Goal: Information Seeking & Learning: Check status

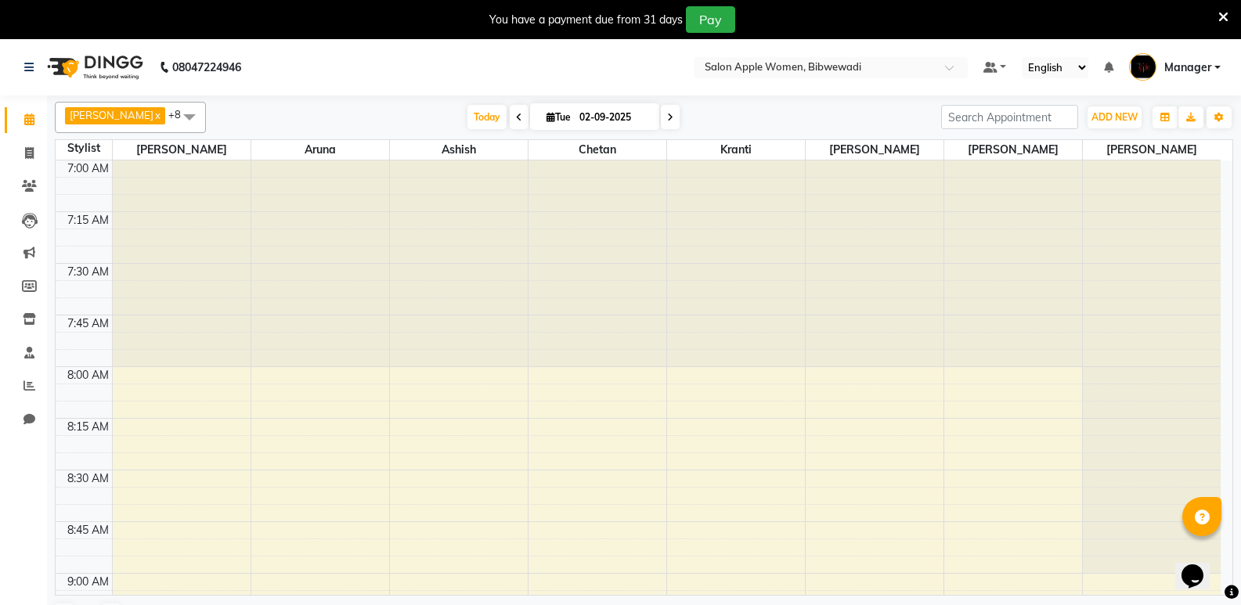
click at [34, 373] on li "Reports" at bounding box center [23, 387] width 47 height 34
click at [32, 380] on icon at bounding box center [29, 386] width 12 height 12
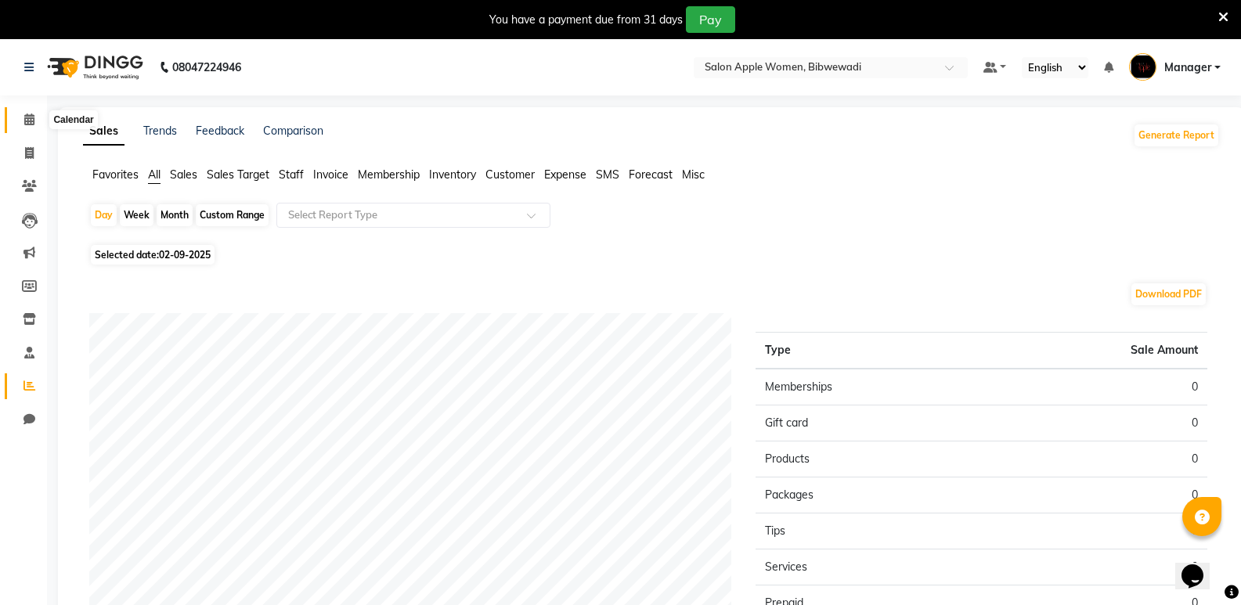
click at [27, 124] on icon at bounding box center [29, 120] width 10 height 12
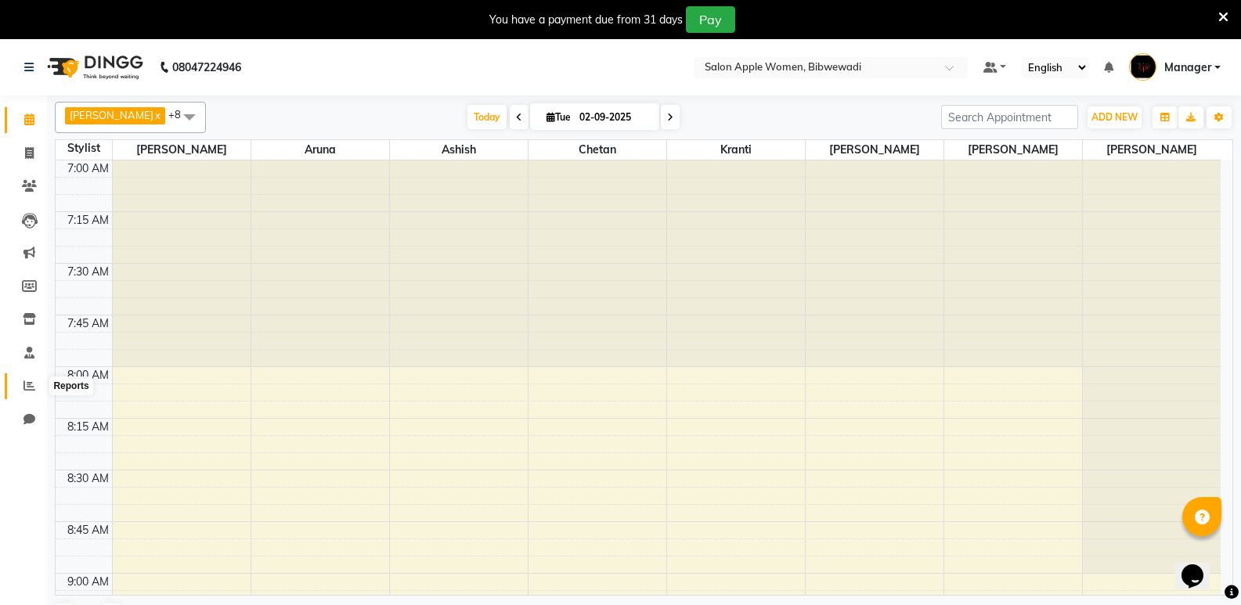
click at [23, 384] on icon at bounding box center [29, 386] width 12 height 12
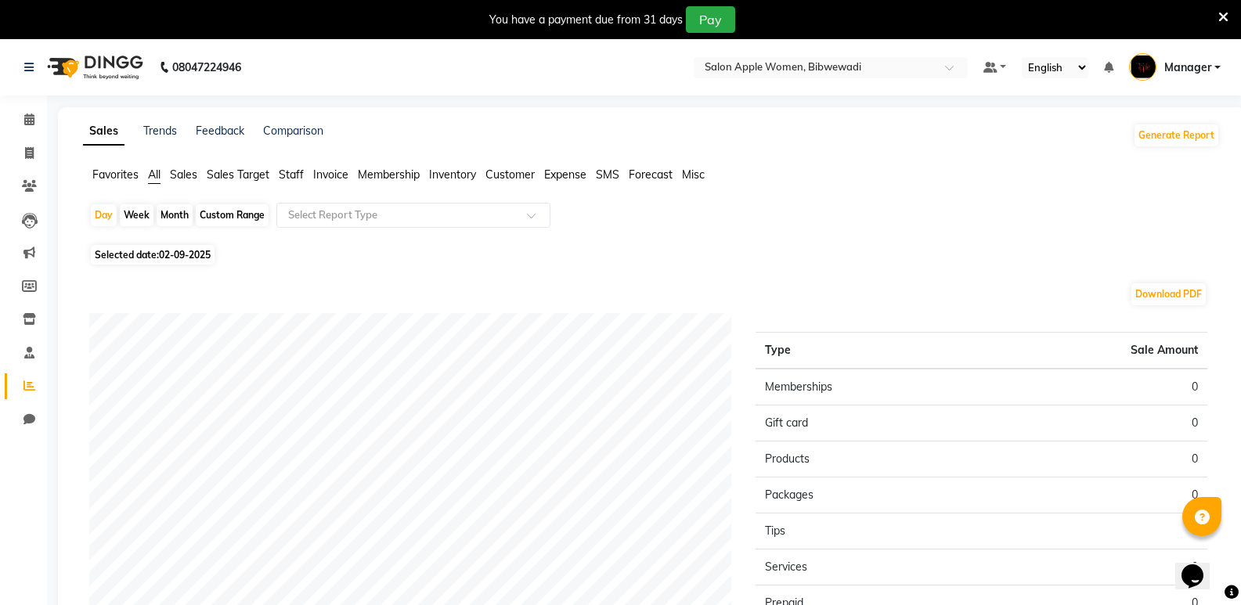
click at [172, 211] on div "Month" at bounding box center [175, 215] width 36 height 22
select select "9"
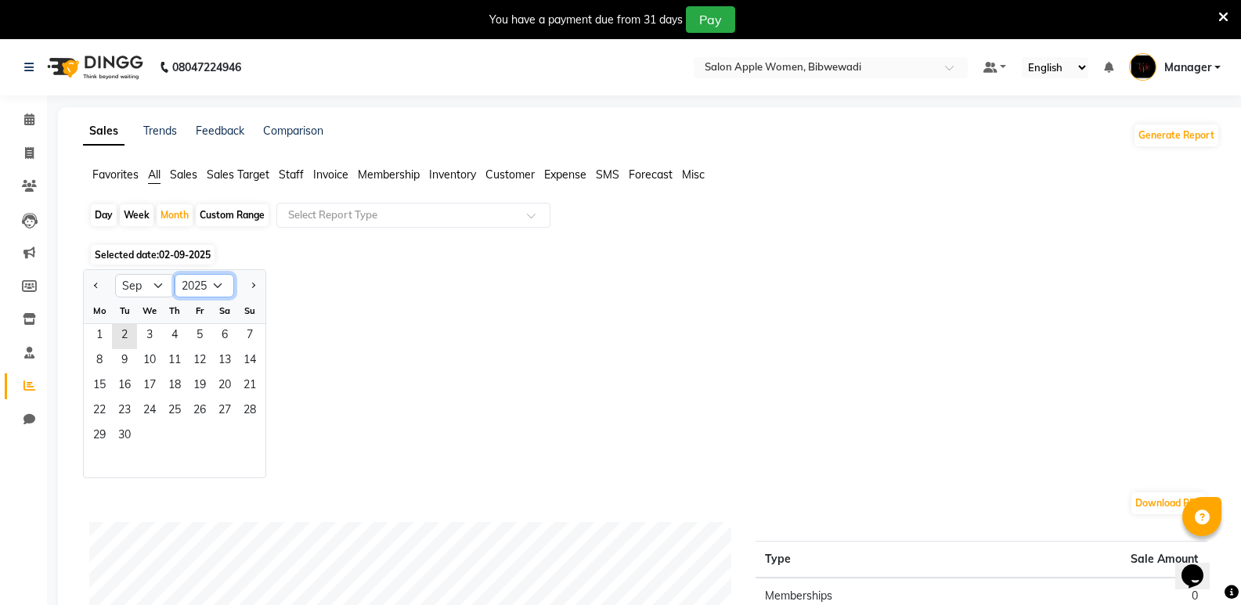
click at [205, 287] on select "2015 2016 2017 2018 2019 2020 2021 2022 2023 2024 2025 2026 2027 2028 2029 2030…" at bounding box center [204, 285] width 59 height 23
select select "2024"
click at [175, 274] on select "2015 2016 2017 2018 2019 2020 2021 2022 2023 2024 2025 2026 2027 2028 2029 2030…" at bounding box center [204, 285] width 59 height 23
click at [126, 289] on select "Jan Feb Mar Apr May Jun [DATE] Aug Sep Oct Nov Dec" at bounding box center [144, 285] width 59 height 23
select select "10"
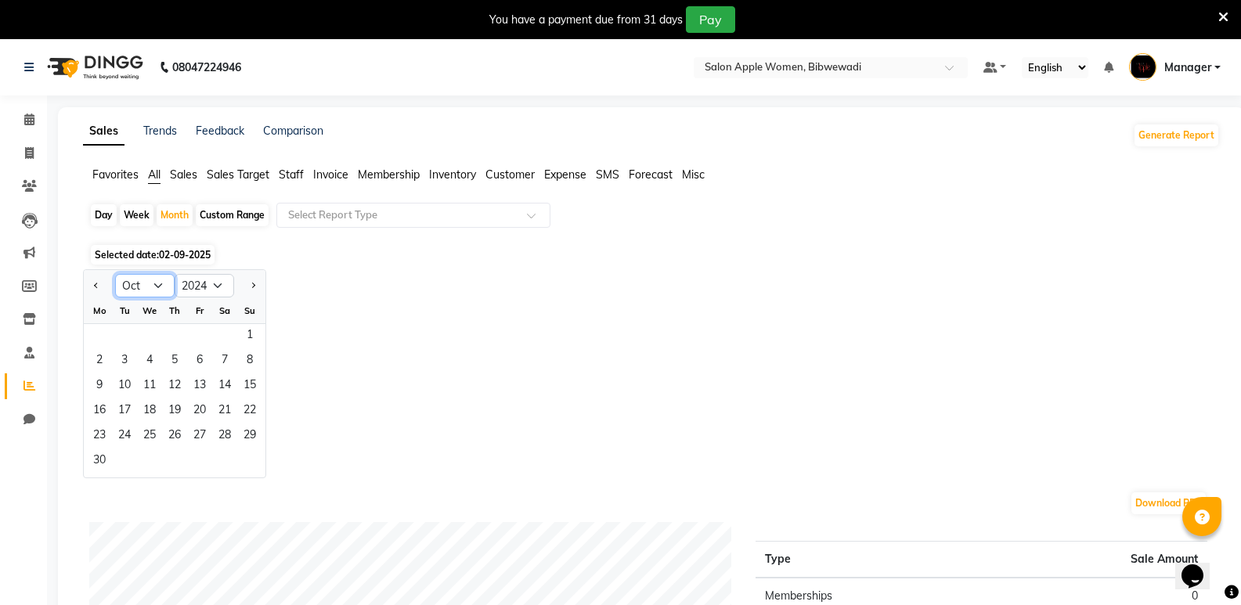
click at [115, 274] on select "Jan Feb Mar Apr May Jun [DATE] Aug Sep Oct Nov Dec" at bounding box center [144, 285] width 59 height 23
click at [116, 341] on span "1" at bounding box center [124, 336] width 25 height 25
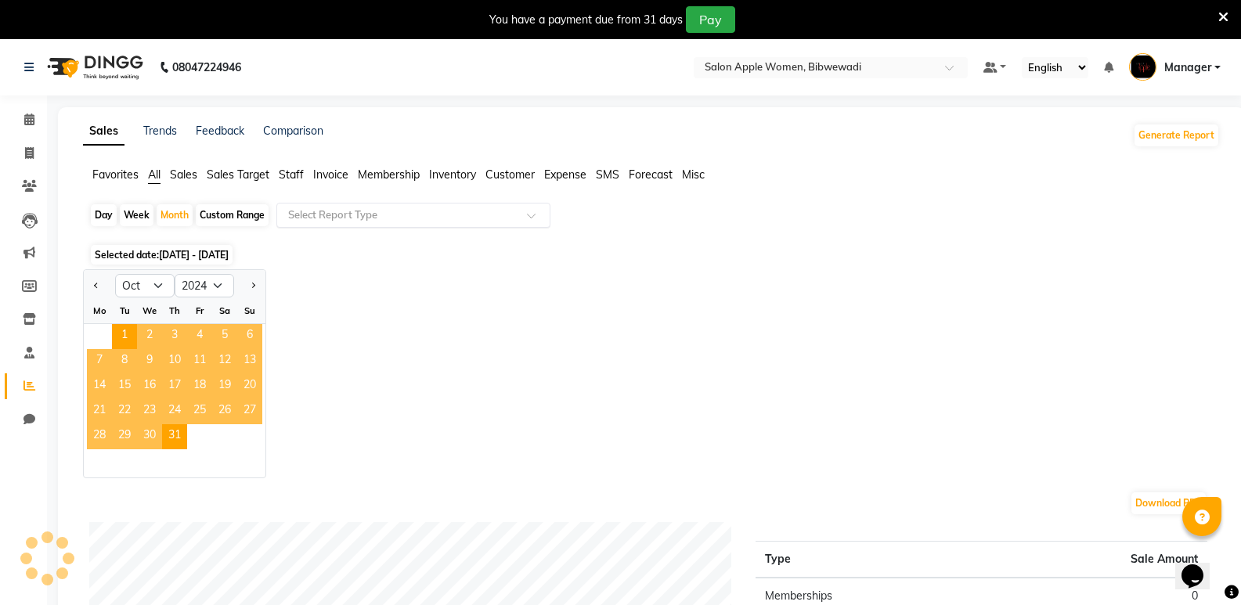
click at [377, 215] on input "text" at bounding box center [397, 215] width 225 height 16
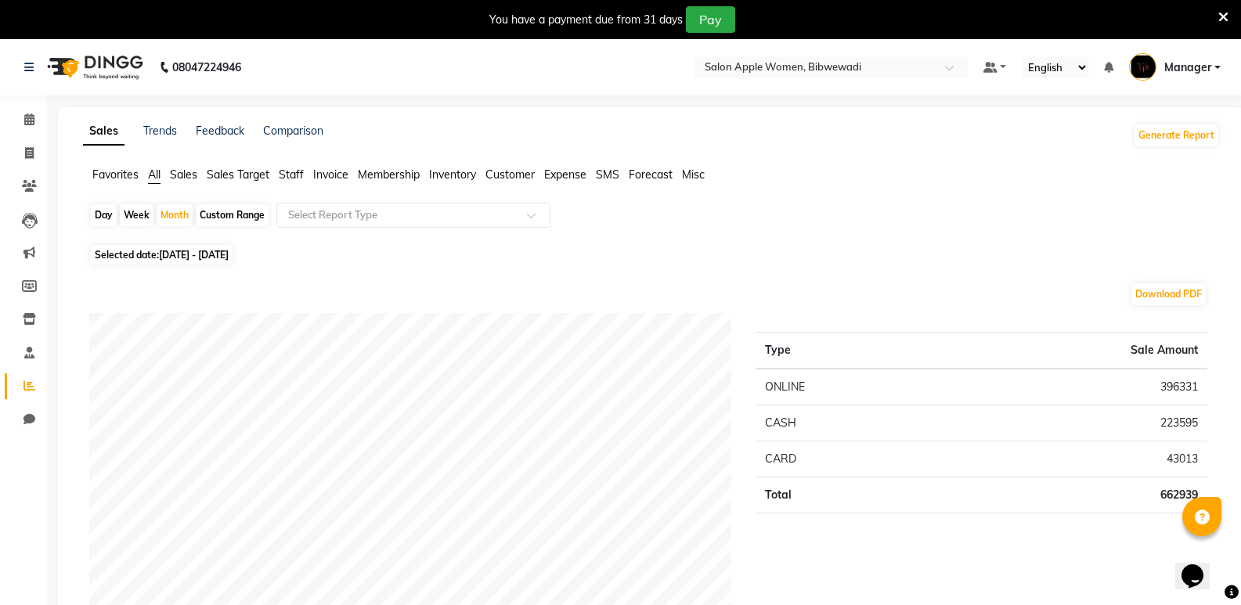
drag, startPoint x: 177, startPoint y: 311, endPoint x: 175, endPoint y: 297, distance: 13.4
click at [188, 209] on div "Month" at bounding box center [175, 215] width 36 height 22
select select "10"
select select "2024"
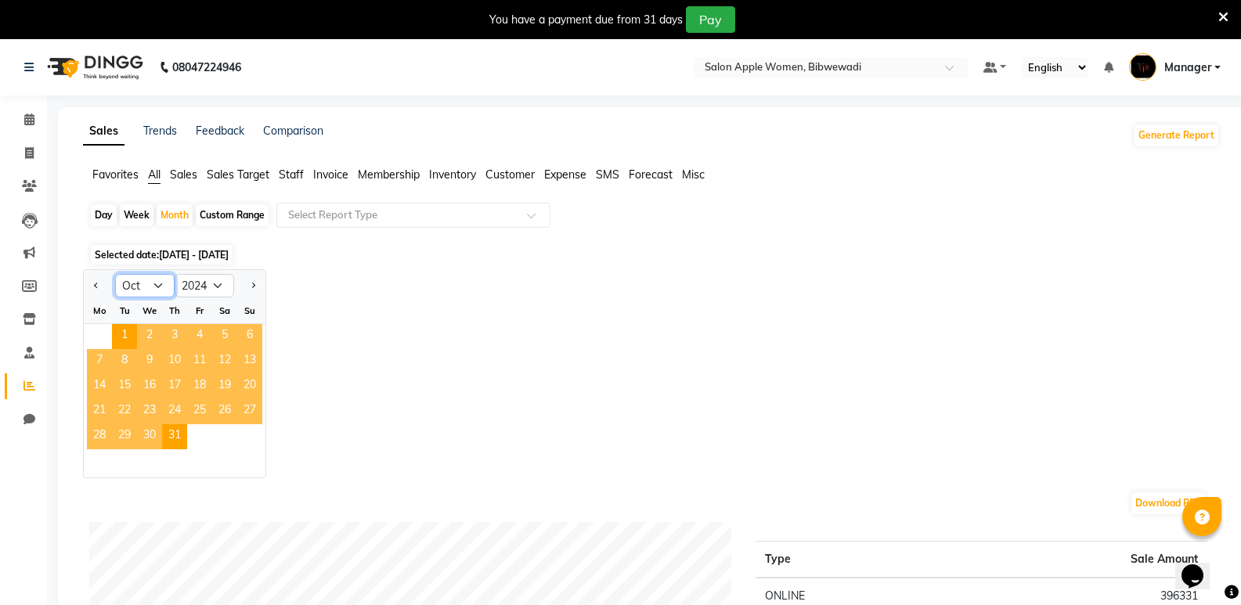
click at [164, 292] on select "Jan Feb Mar Apr May Jun [DATE] Aug Sep Oct Nov Dec" at bounding box center [144, 285] width 59 height 23
select select "12"
click at [115, 274] on select "Jan Feb Mar Apr May Jun [DATE] Aug Sep Oct Nov Dec" at bounding box center [144, 285] width 59 height 23
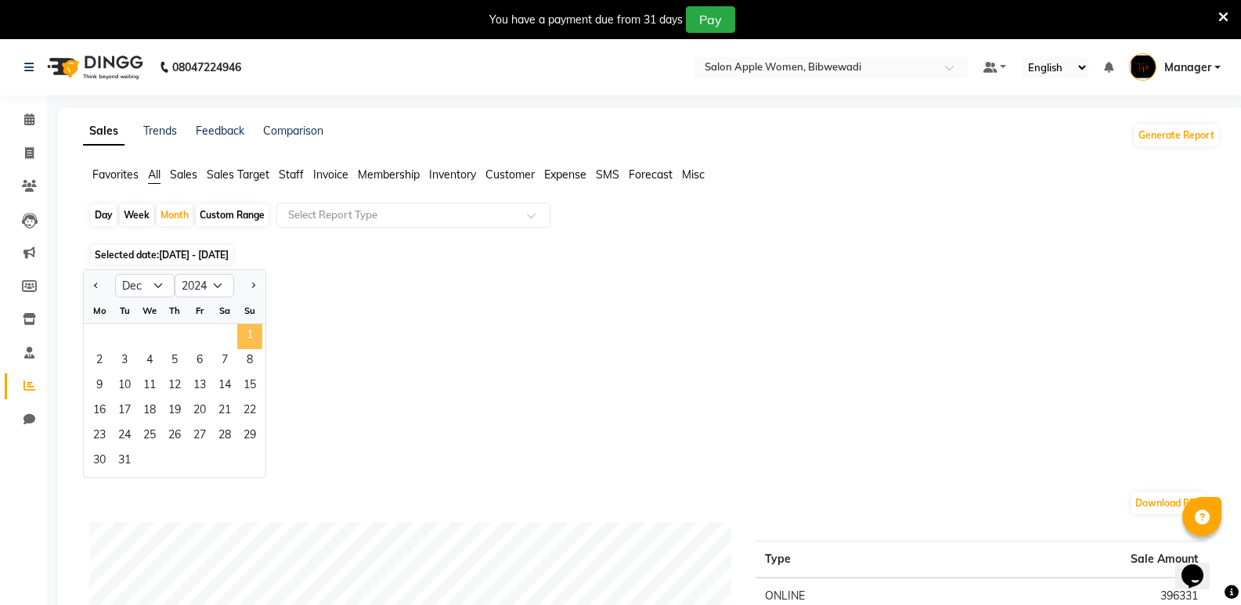
click at [245, 329] on span "1" at bounding box center [249, 336] width 25 height 25
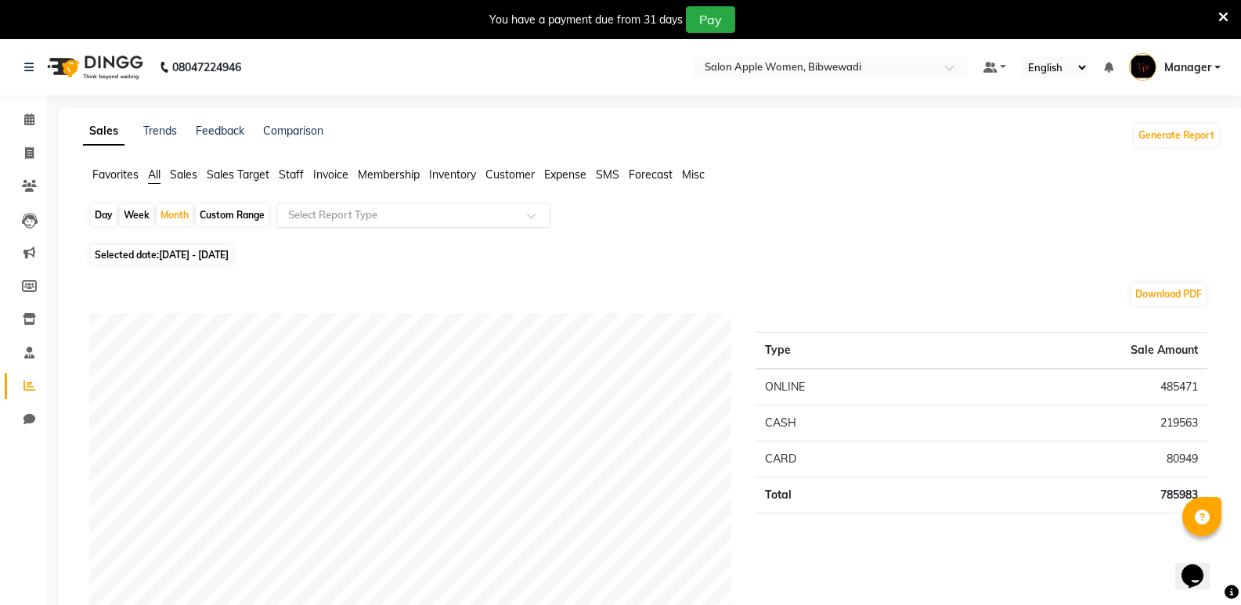
click at [385, 220] on input "text" at bounding box center [397, 215] width 225 height 16
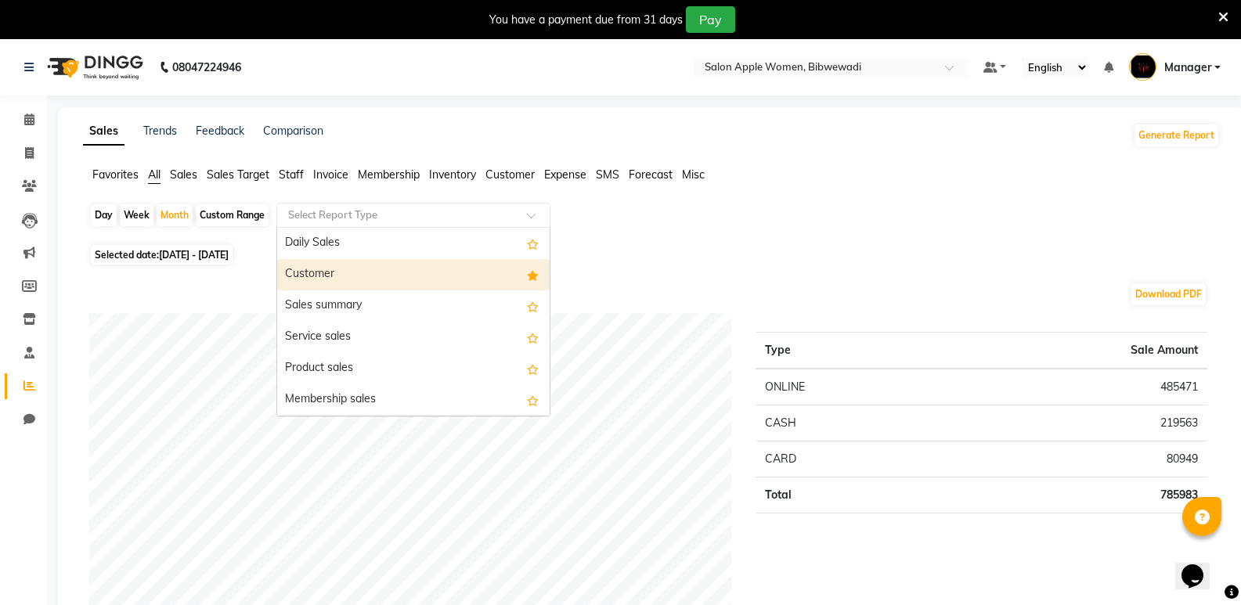
click at [367, 265] on div "Customer" at bounding box center [413, 274] width 272 height 31
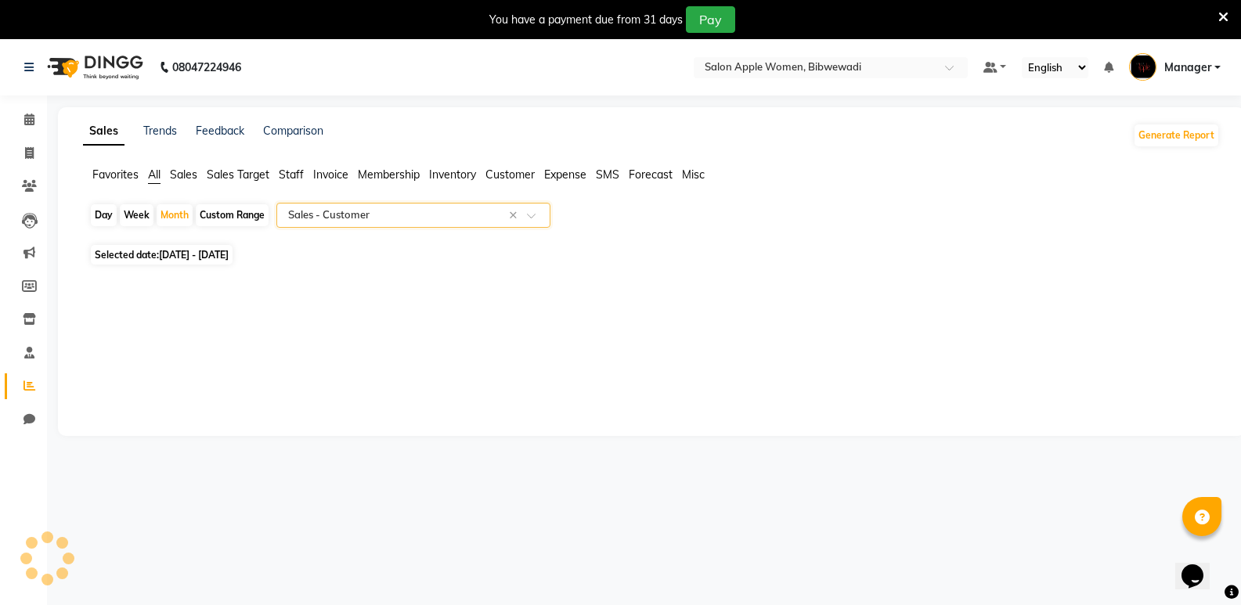
select select "full_report"
select select "csv"
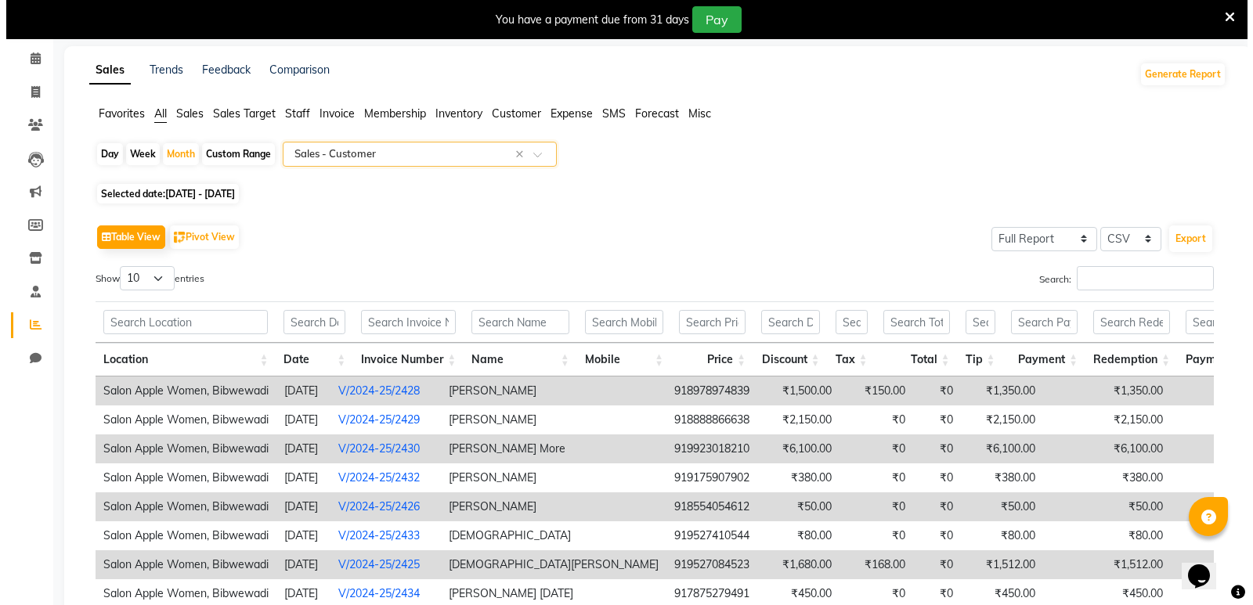
scroll to position [78, 0]
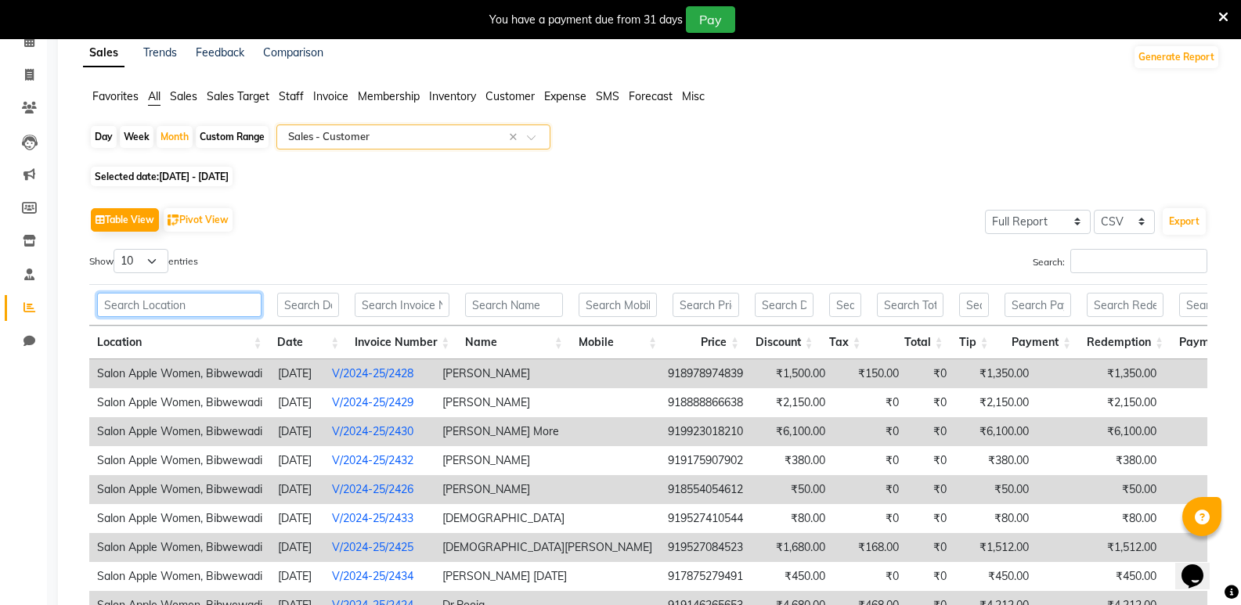
click at [199, 303] on input "text" at bounding box center [179, 305] width 164 height 24
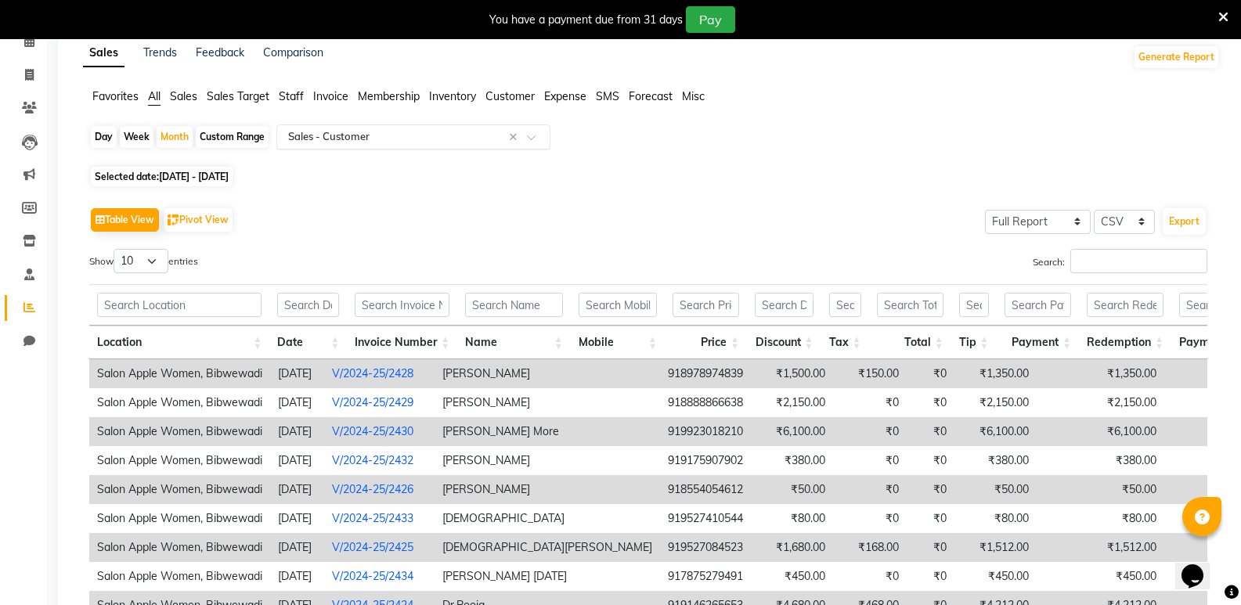
click at [362, 141] on input "text" at bounding box center [397, 137] width 225 height 16
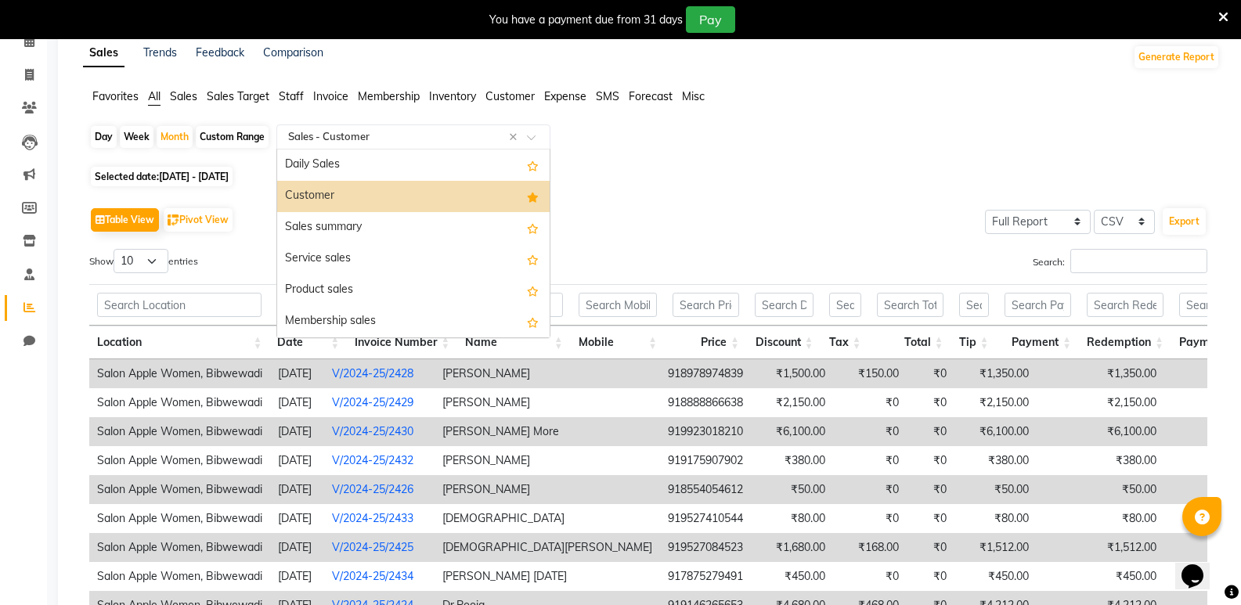
click at [370, 200] on div "Customer" at bounding box center [413, 196] width 272 height 31
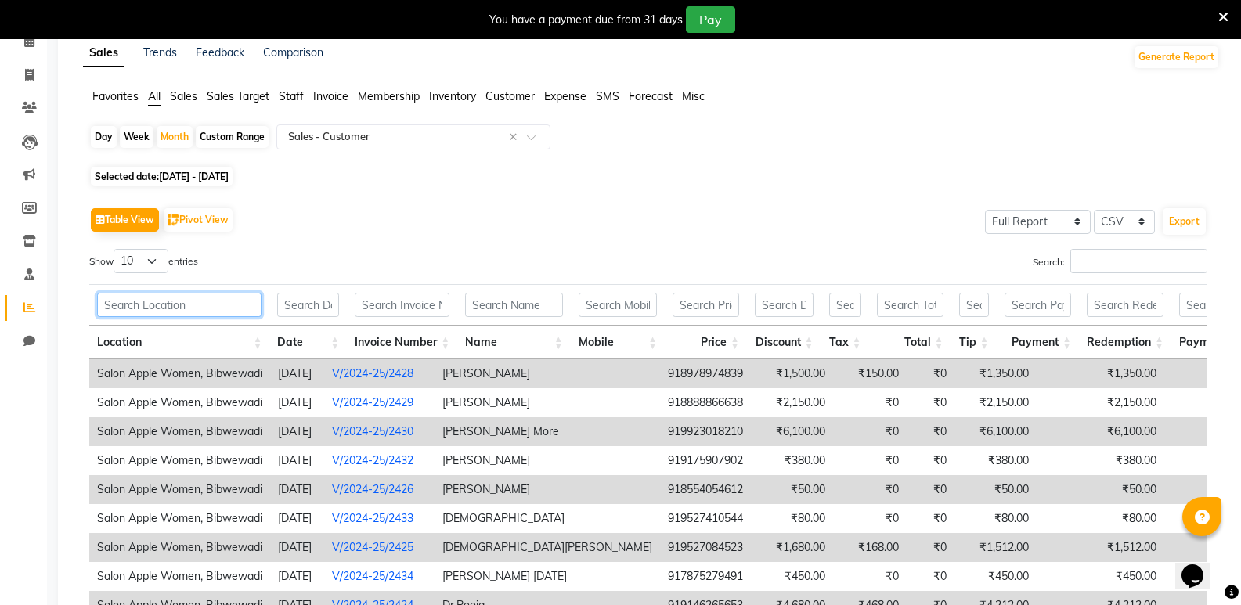
click at [160, 314] on input "text" at bounding box center [179, 305] width 164 height 24
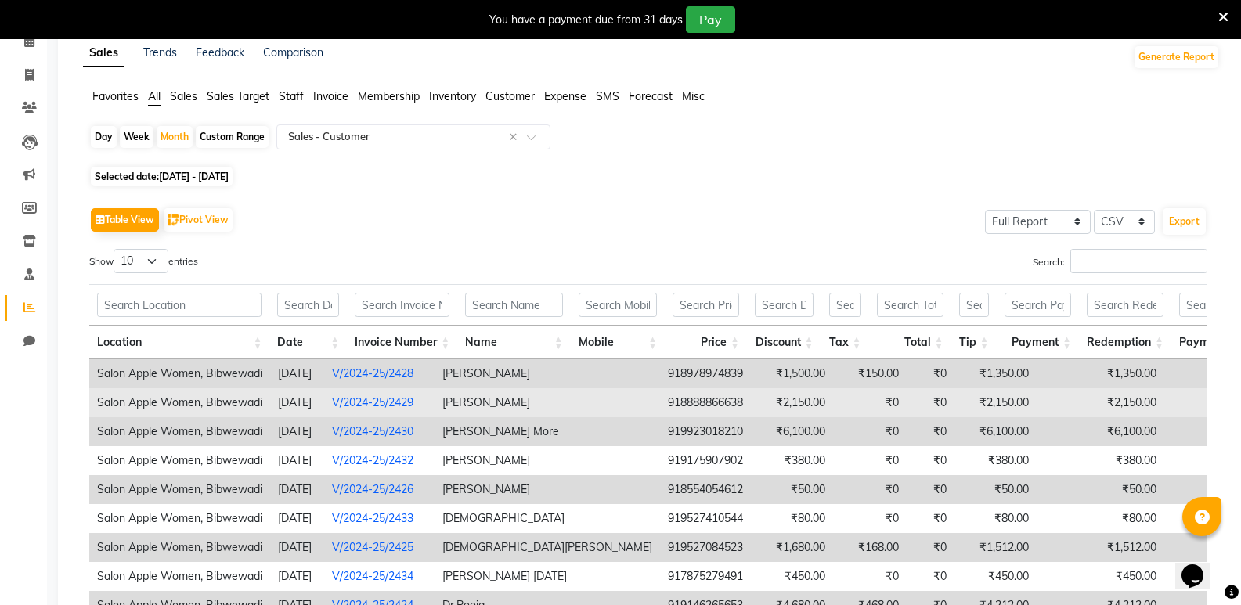
click at [570, 395] on td "[PERSON_NAME]" at bounding box center [546, 402] width 225 height 29
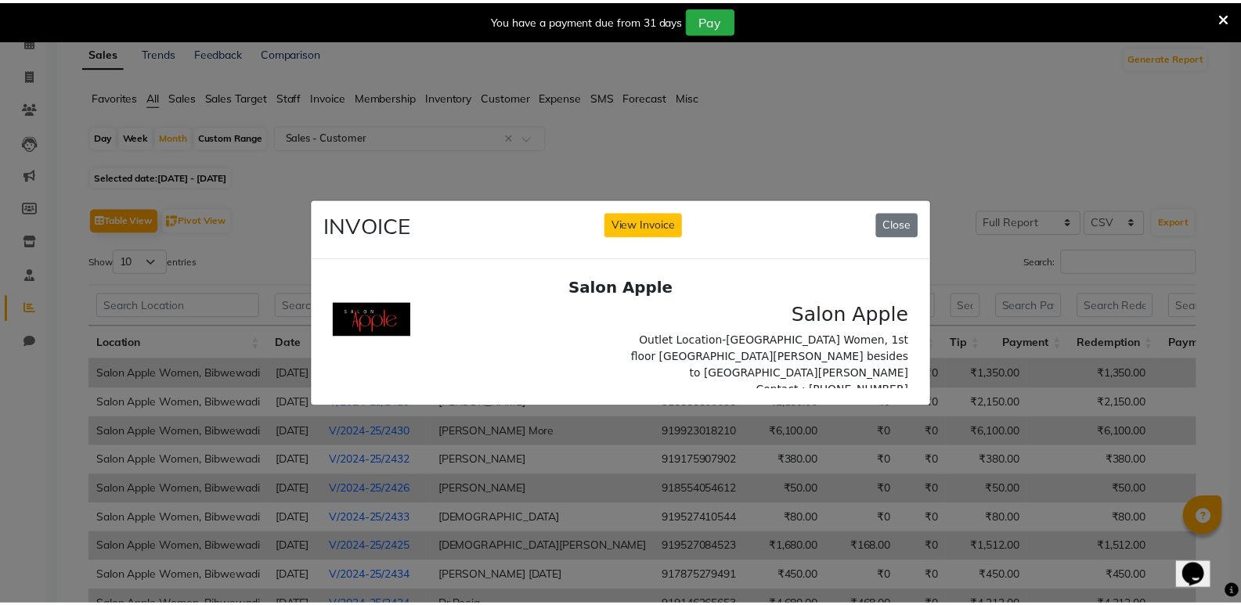
scroll to position [0, 0]
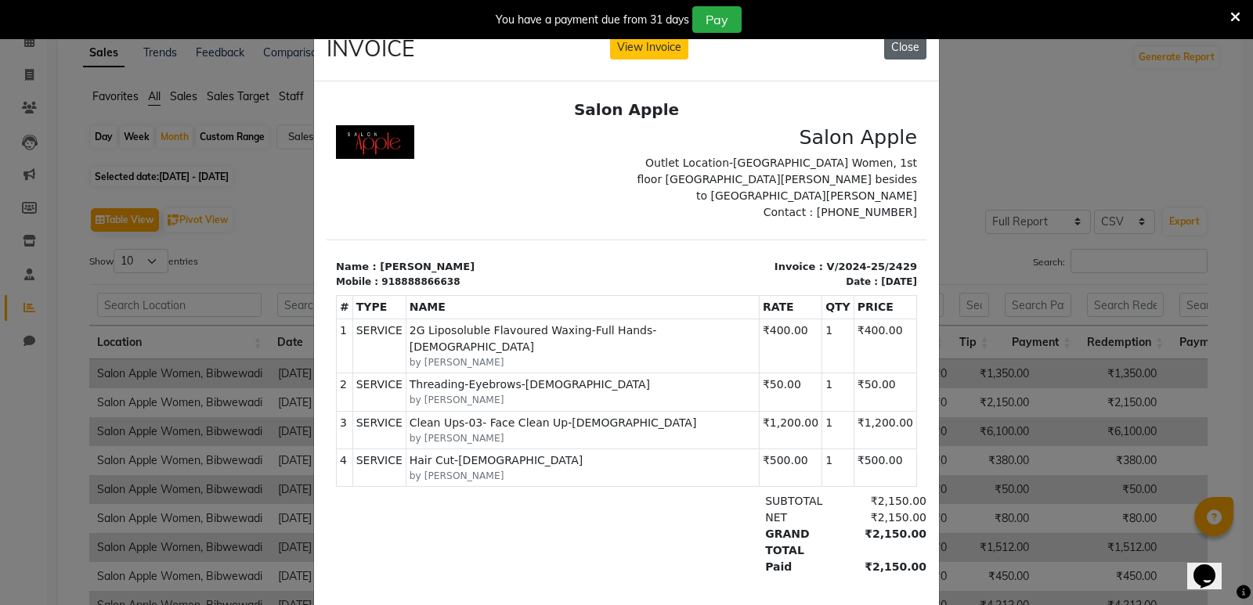
click at [909, 41] on button "Close" at bounding box center [905, 47] width 42 height 24
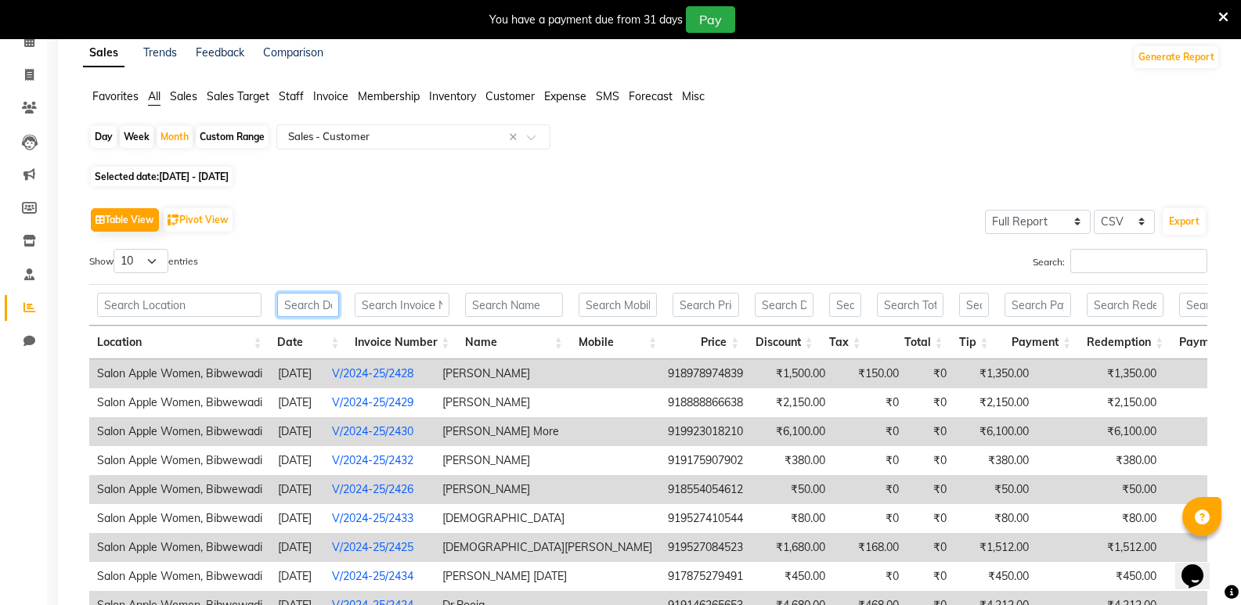
click at [315, 305] on input "text" at bounding box center [308, 305] width 62 height 24
click at [847, 306] on input "text" at bounding box center [845, 305] width 32 height 24
click at [1123, 259] on input "Search:" at bounding box center [1138, 261] width 137 height 24
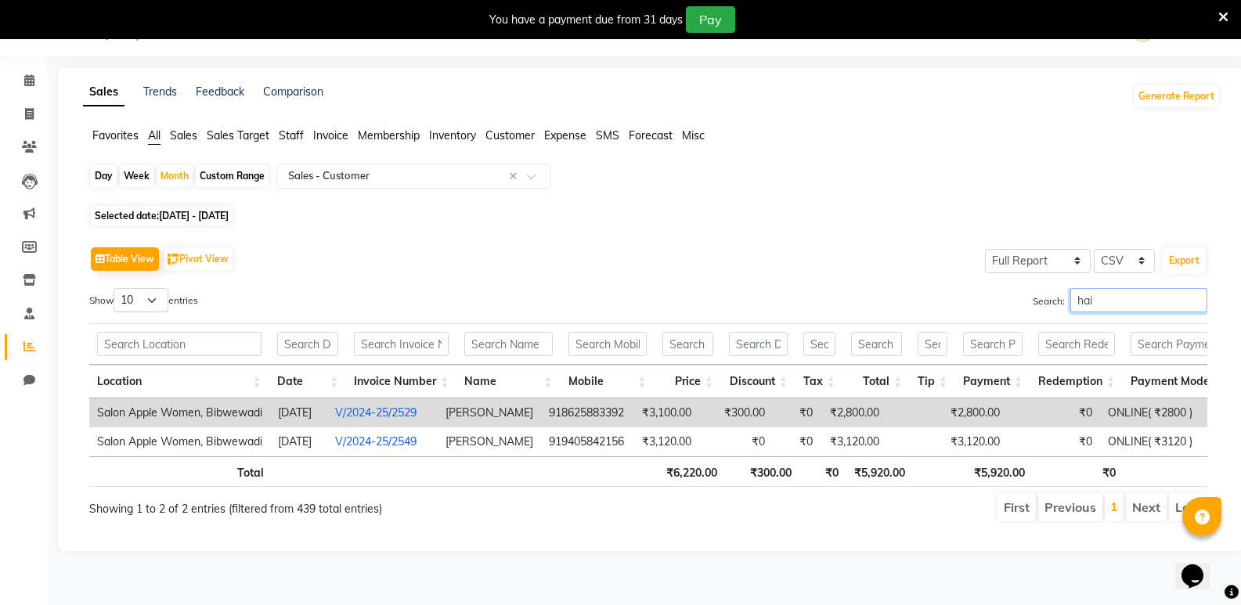
scroll to position [78, 0]
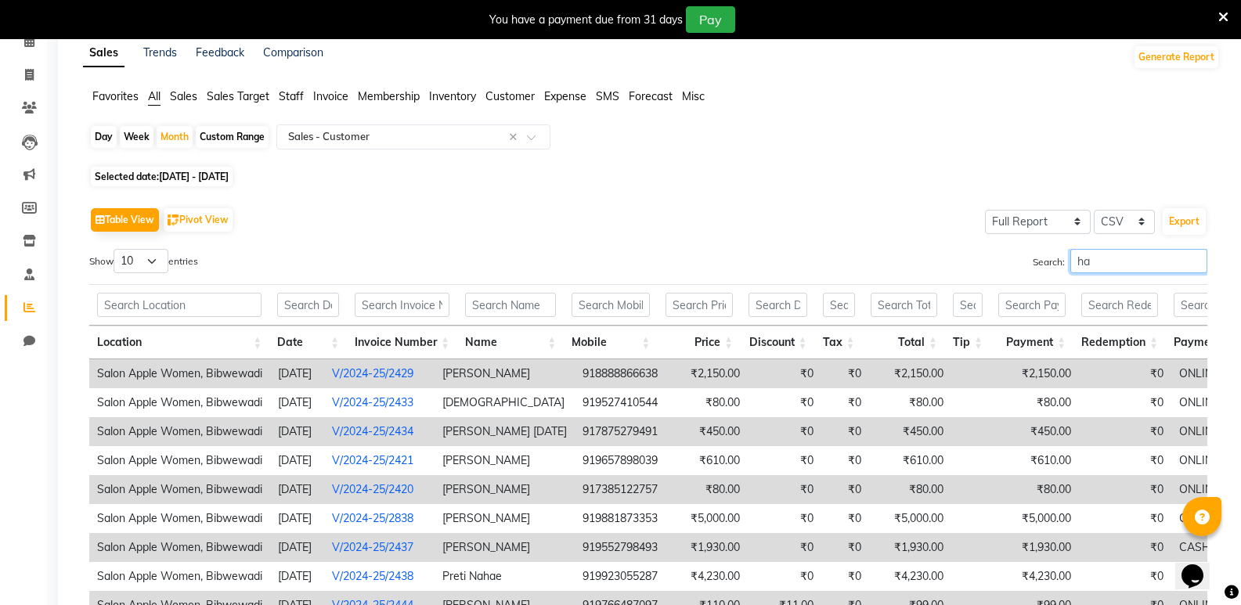
type input "h"
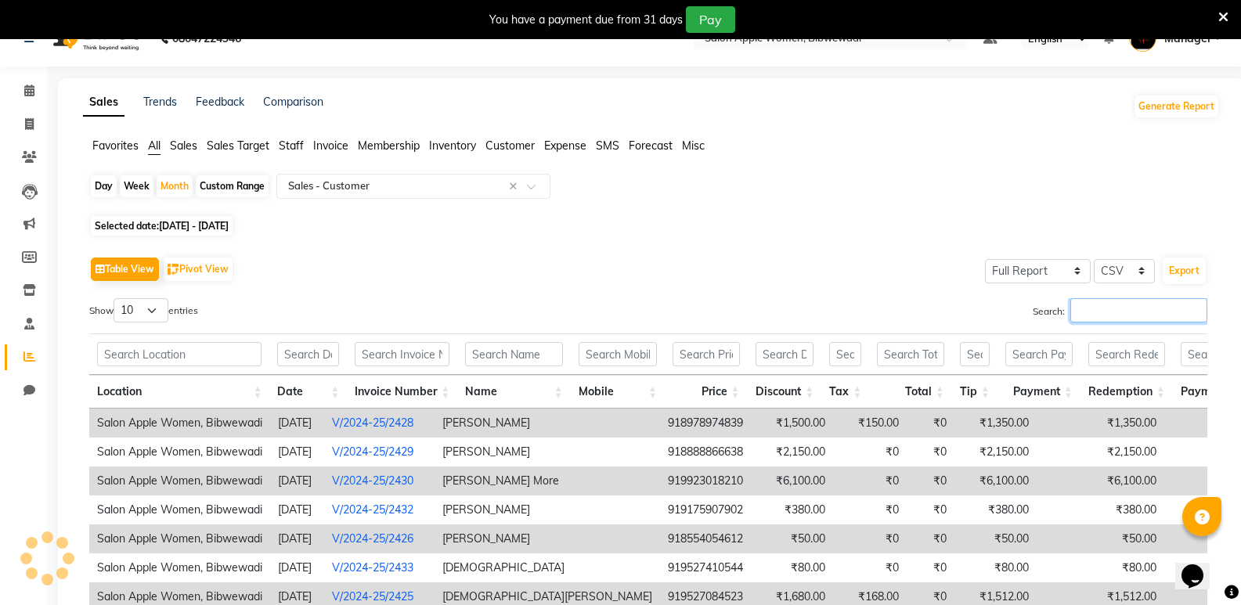
scroll to position [0, 0]
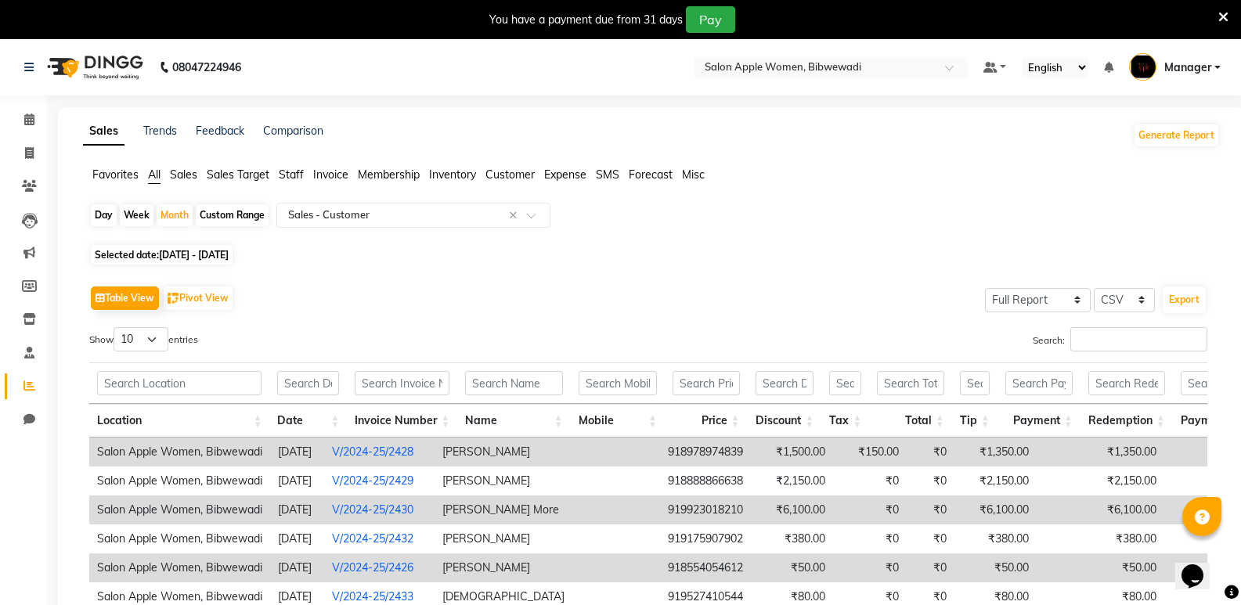
click at [482, 297] on div "Table View Pivot View Select Full Report Filtered Report Select CSV PDF Export" at bounding box center [648, 298] width 1118 height 33
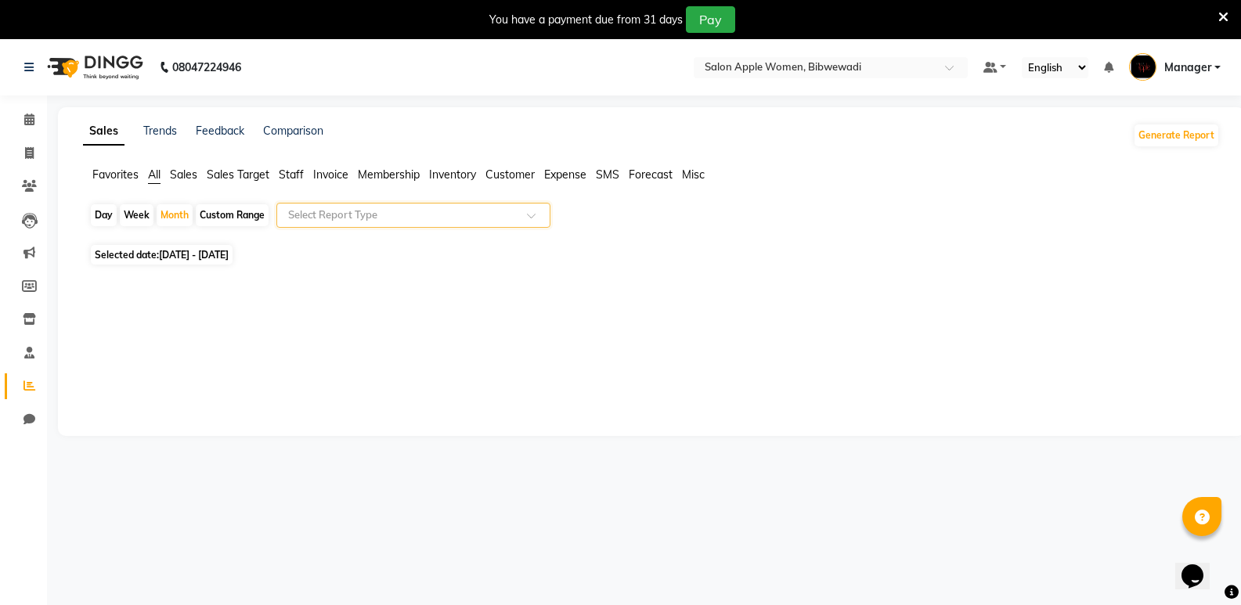
click at [514, 218] on div at bounding box center [413, 215] width 272 height 16
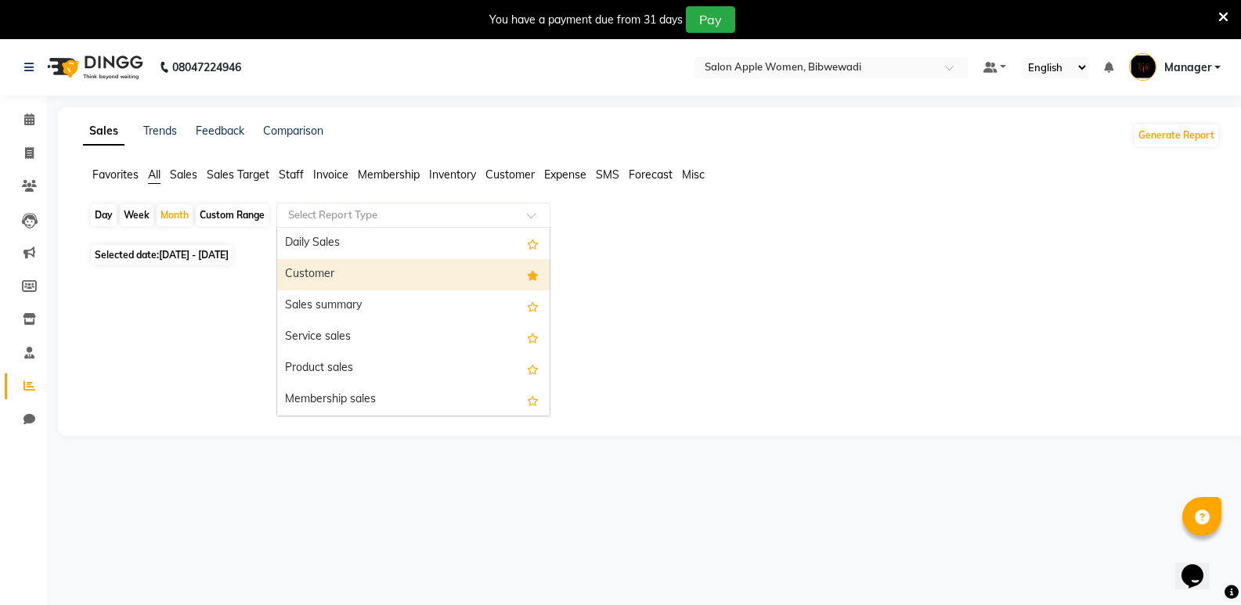
click at [463, 269] on div "Customer" at bounding box center [413, 274] width 272 height 31
select select "full_report"
select select "csv"
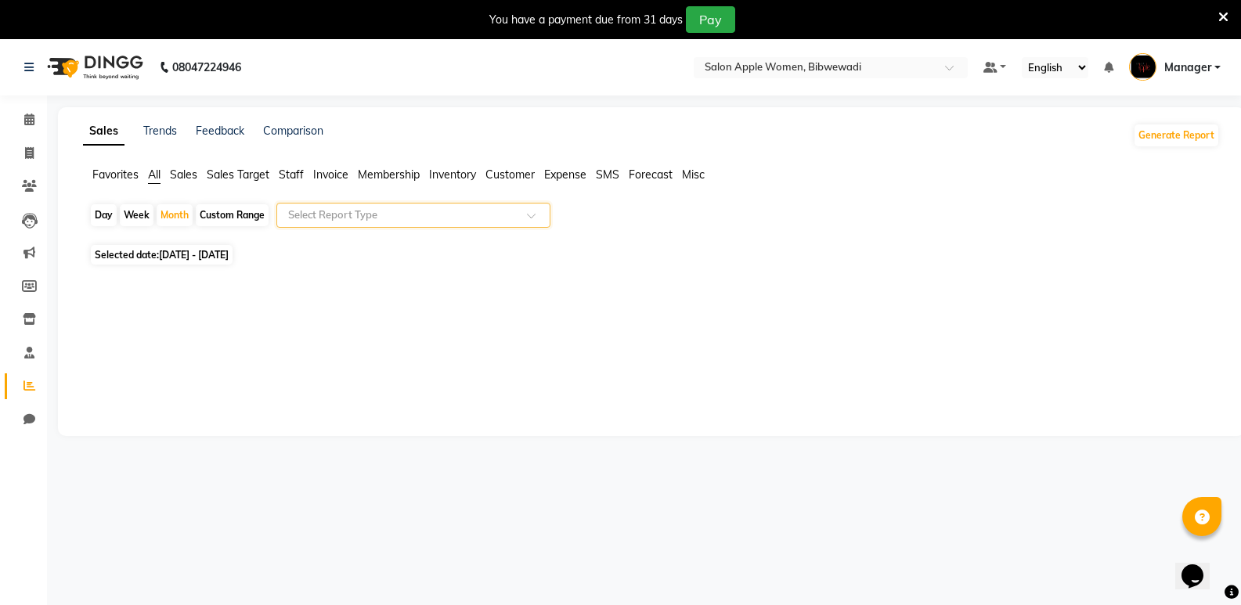
click at [103, 213] on div "Day" at bounding box center [104, 215] width 26 height 22
select select "12"
select select "2024"
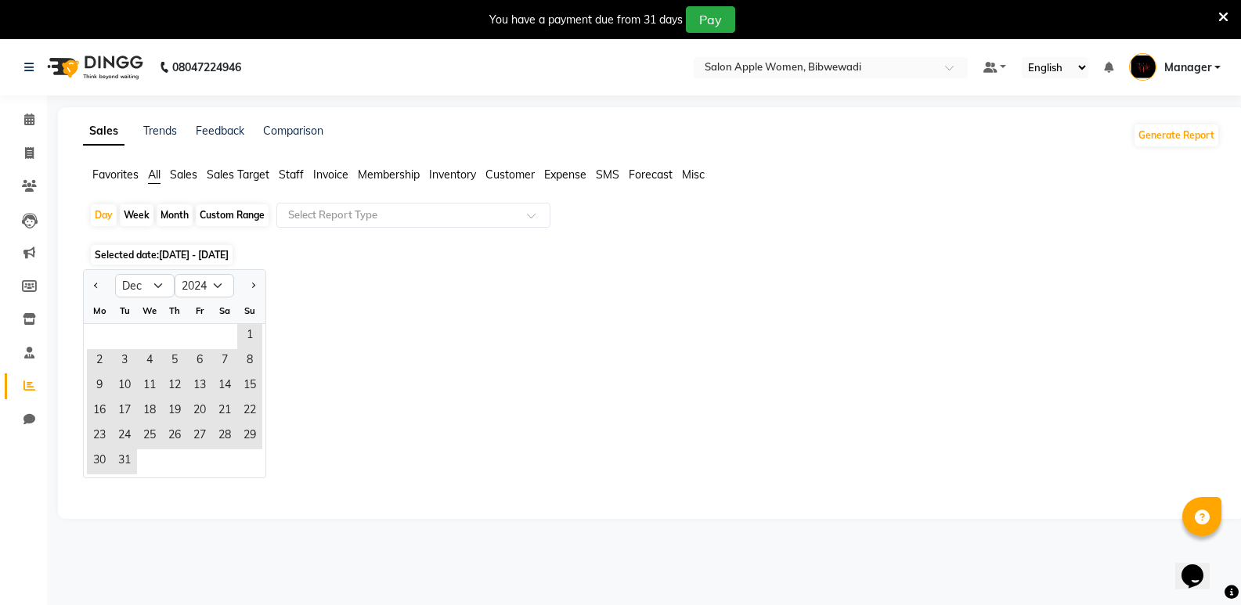
click at [341, 337] on div "Jan Feb Mar Apr May Jun [DATE] Aug Sep Oct Nov [DATE] 2015 2016 2017 2018 2019 …" at bounding box center [651, 373] width 1137 height 209
click at [149, 287] on select "Jan Feb Mar Apr May Jun [DATE] Aug Sep Oct Nov Dec" at bounding box center [144, 285] width 59 height 23
click at [115, 274] on select "Jan Feb Mar Apr May Jun [DATE] Aug Sep Oct Nov Dec" at bounding box center [144, 285] width 59 height 23
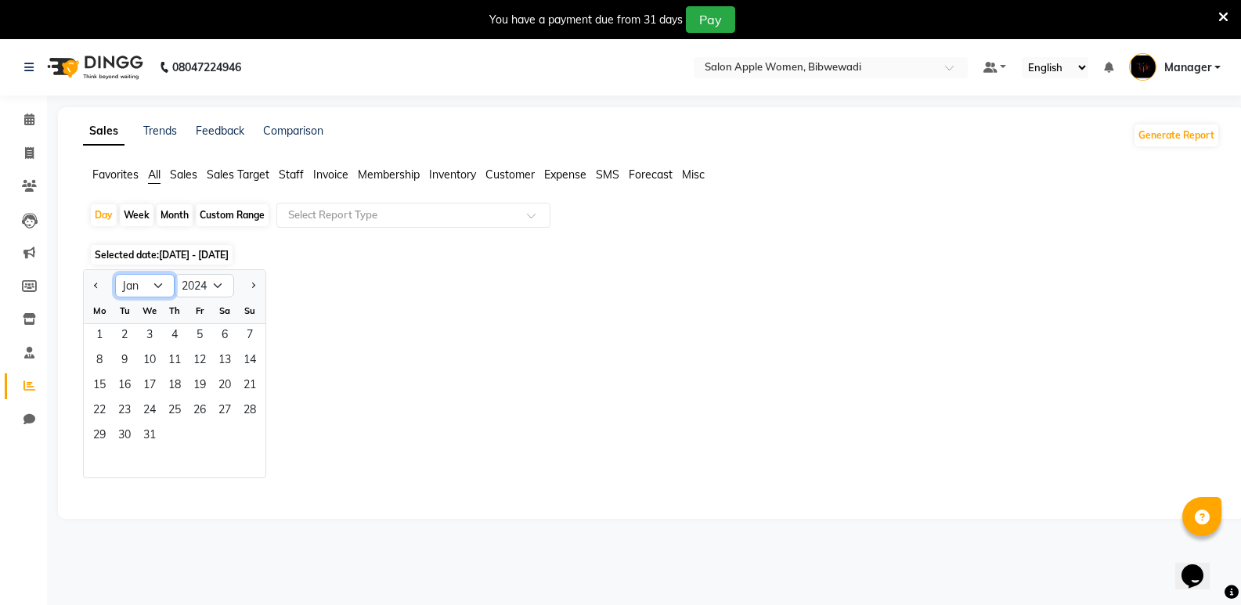
click at [150, 285] on select "Jan Feb Mar Apr May Jun [DATE] Aug Sep Oct Nov Dec" at bounding box center [144, 285] width 59 height 23
select select "12"
click at [115, 274] on select "Jan Feb Mar Apr May Jun [DATE] Aug Sep Oct Nov Dec" at bounding box center [144, 285] width 59 height 23
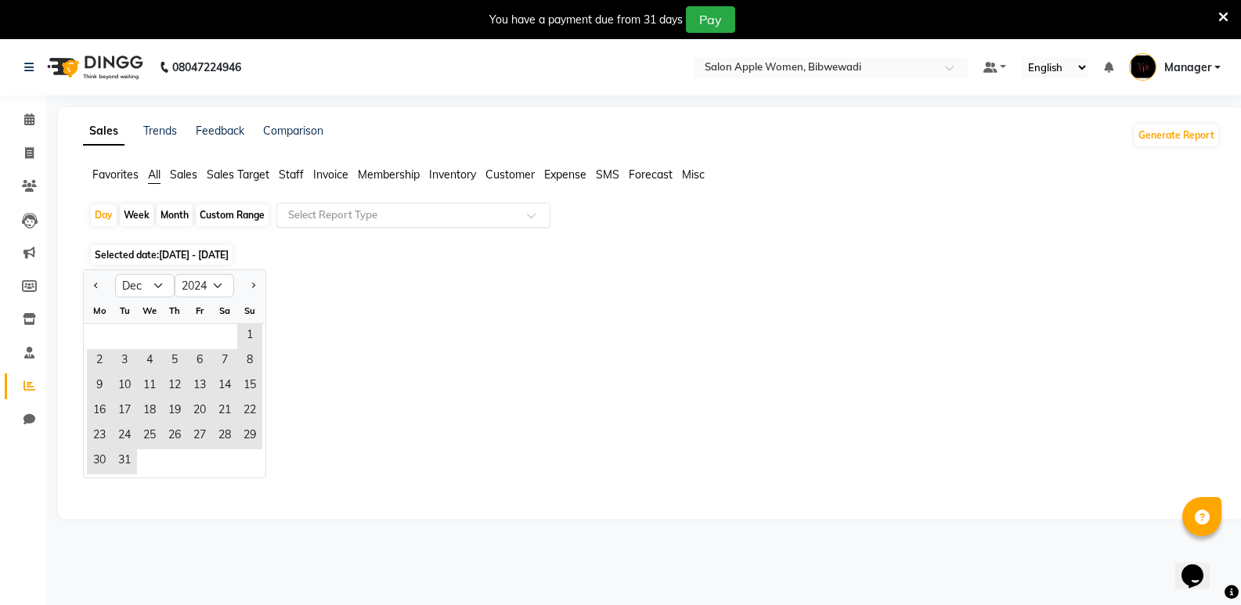
click at [340, 212] on input "text" at bounding box center [397, 215] width 225 height 16
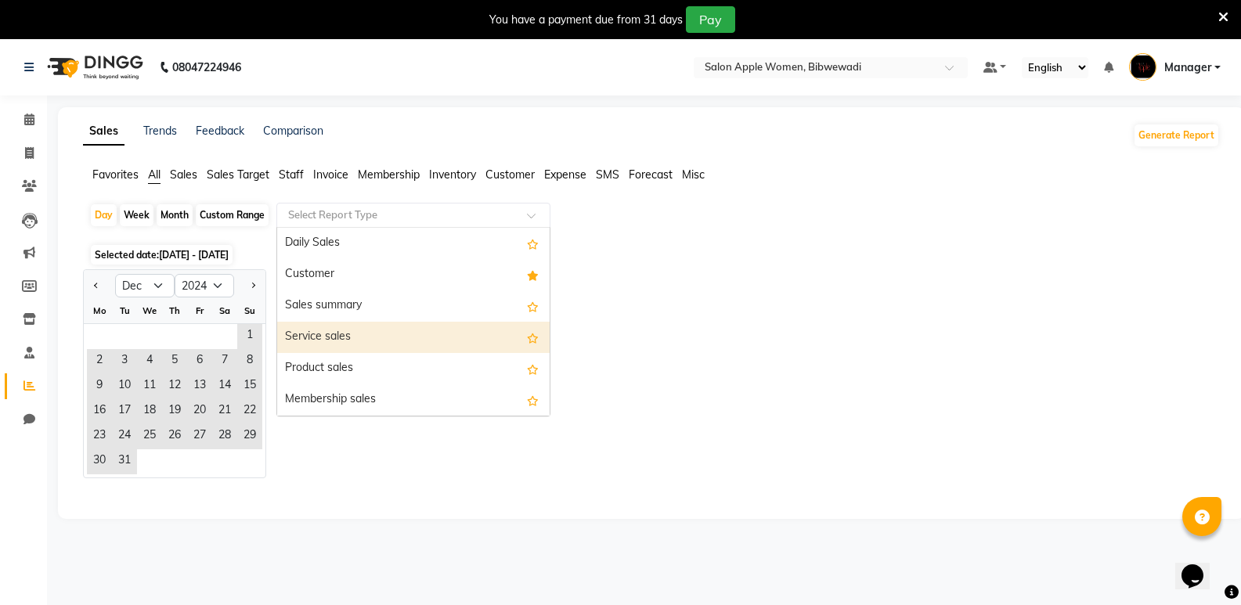
click at [353, 351] on div "Service sales" at bounding box center [413, 337] width 272 height 31
select select "full_report"
select select "csv"
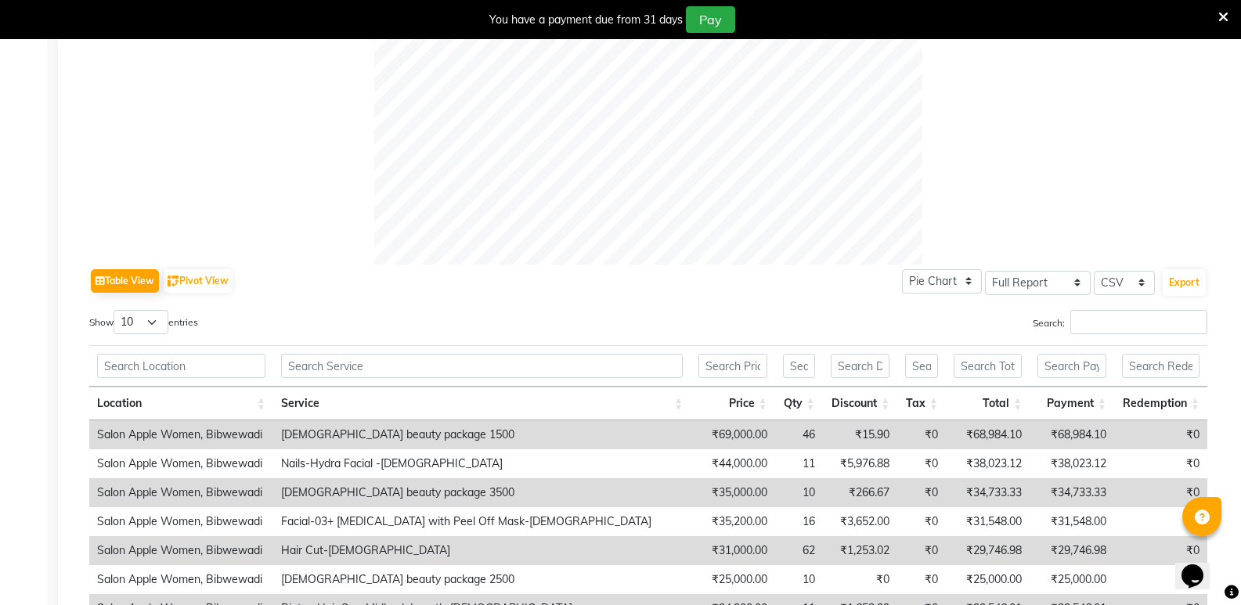
scroll to position [819, 0]
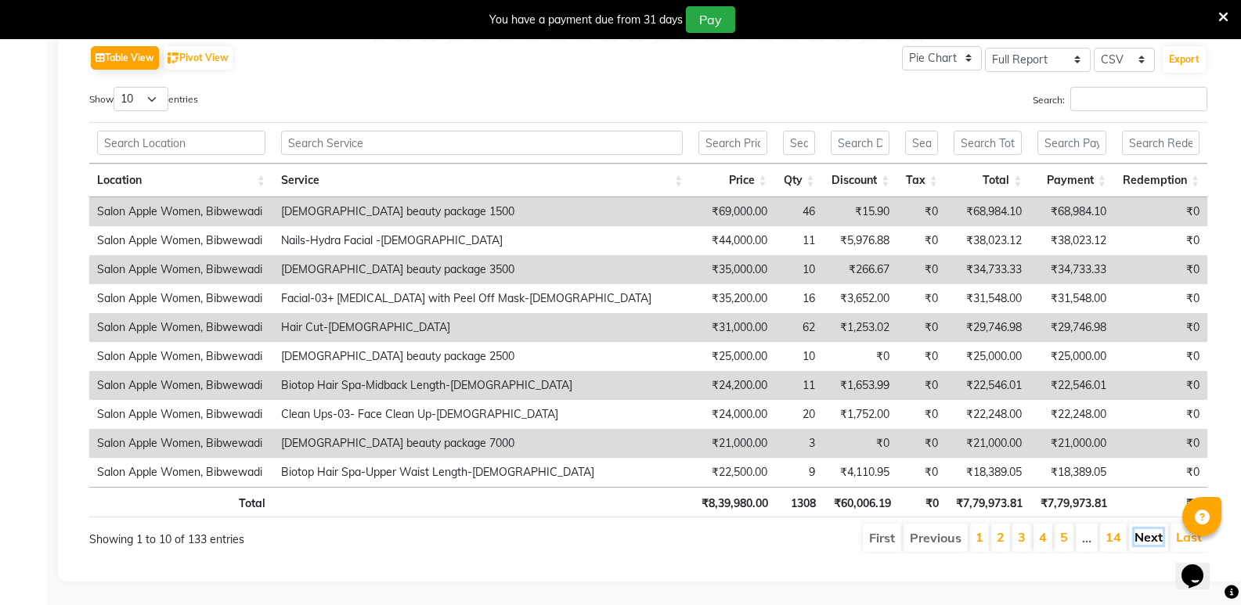
click at [1144, 529] on link "Next" at bounding box center [1148, 537] width 28 height 16
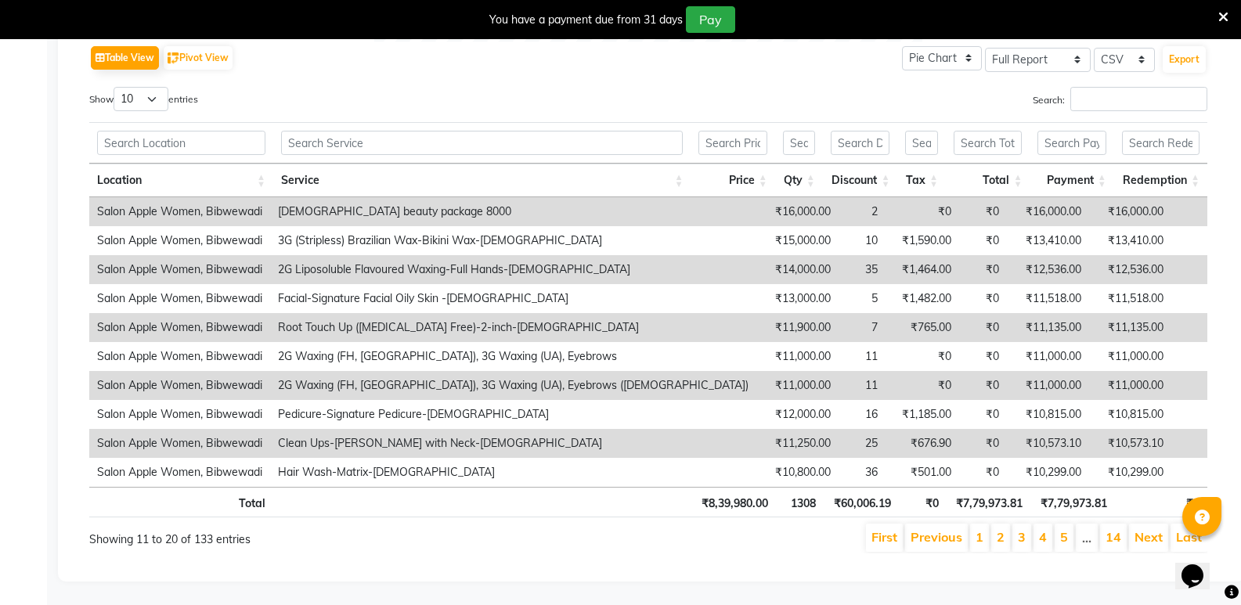
click at [1144, 529] on link "Next" at bounding box center [1148, 537] width 28 height 16
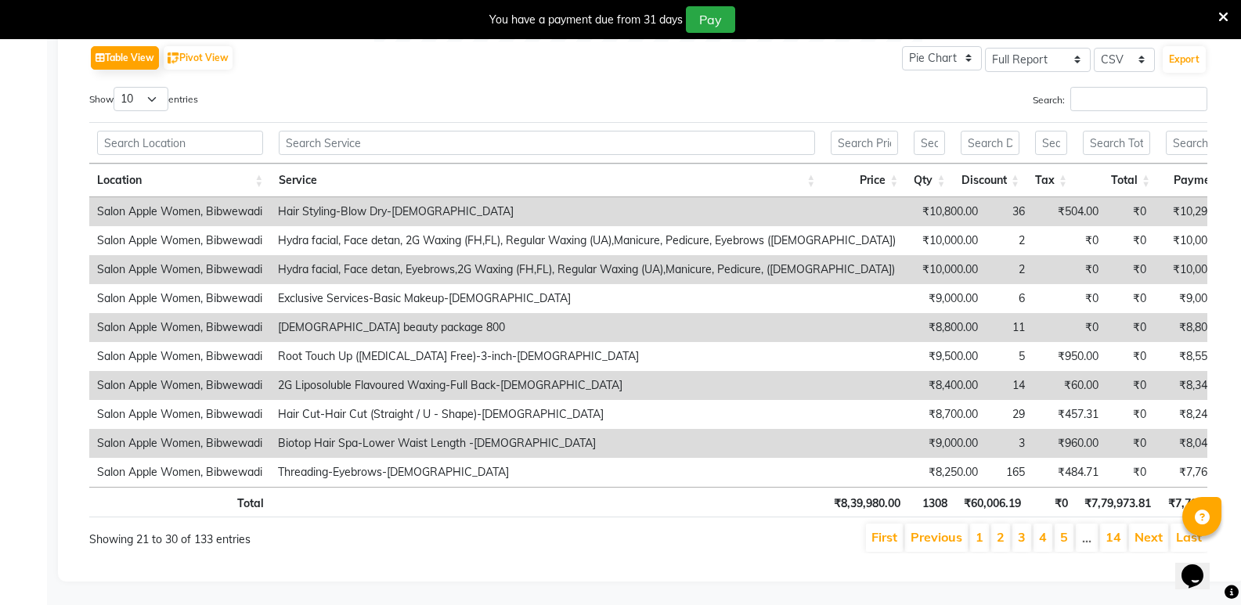
click at [504, 145] on th at bounding box center [547, 142] width 552 height 41
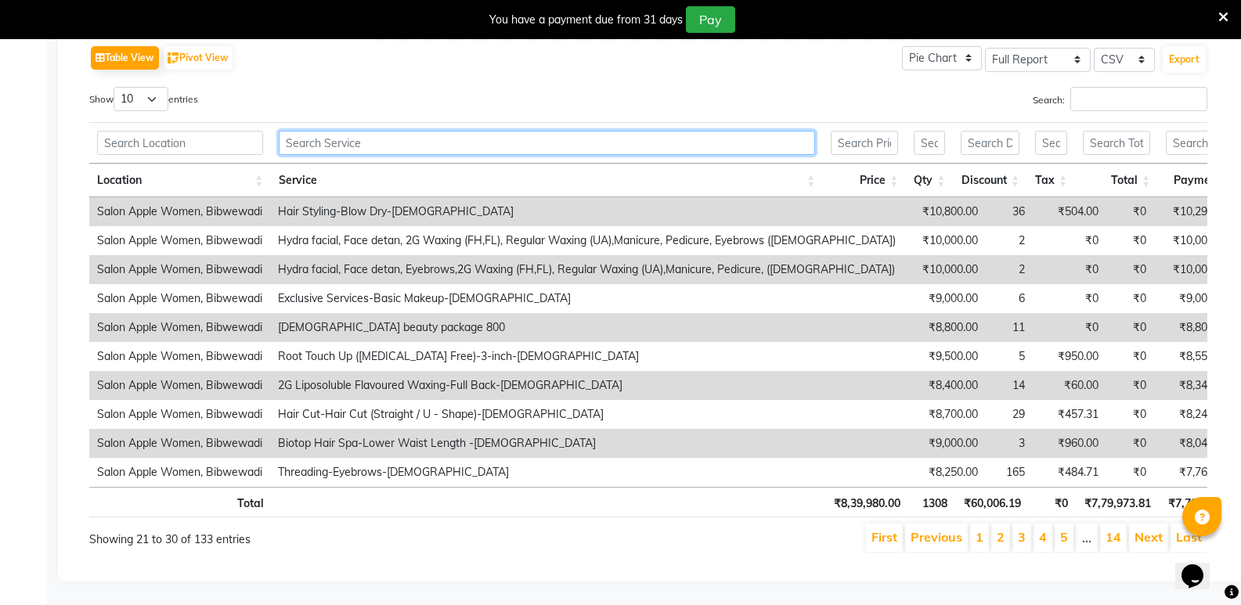
click at [496, 134] on input "text" at bounding box center [547, 143] width 536 height 24
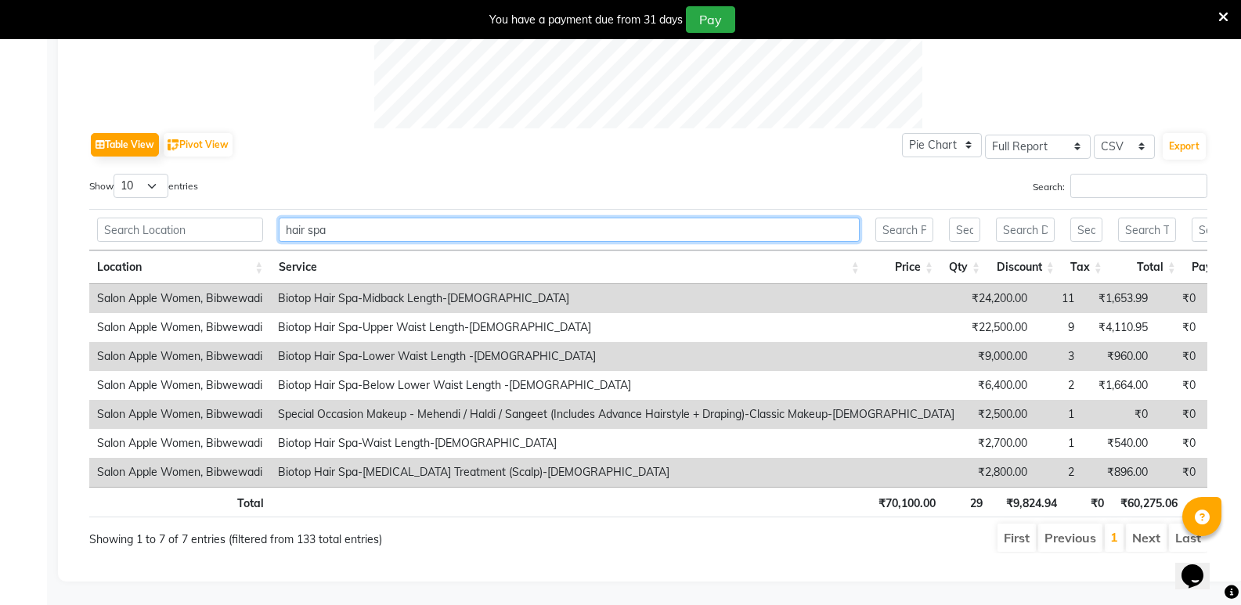
scroll to position [703, 0]
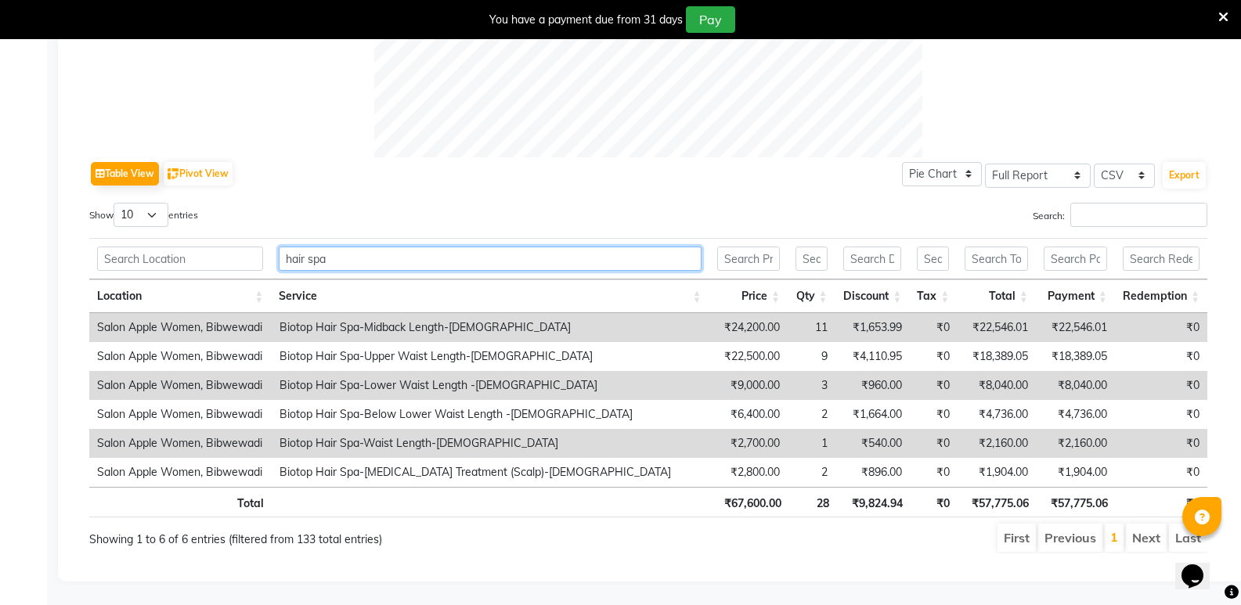
type input "hair spa"
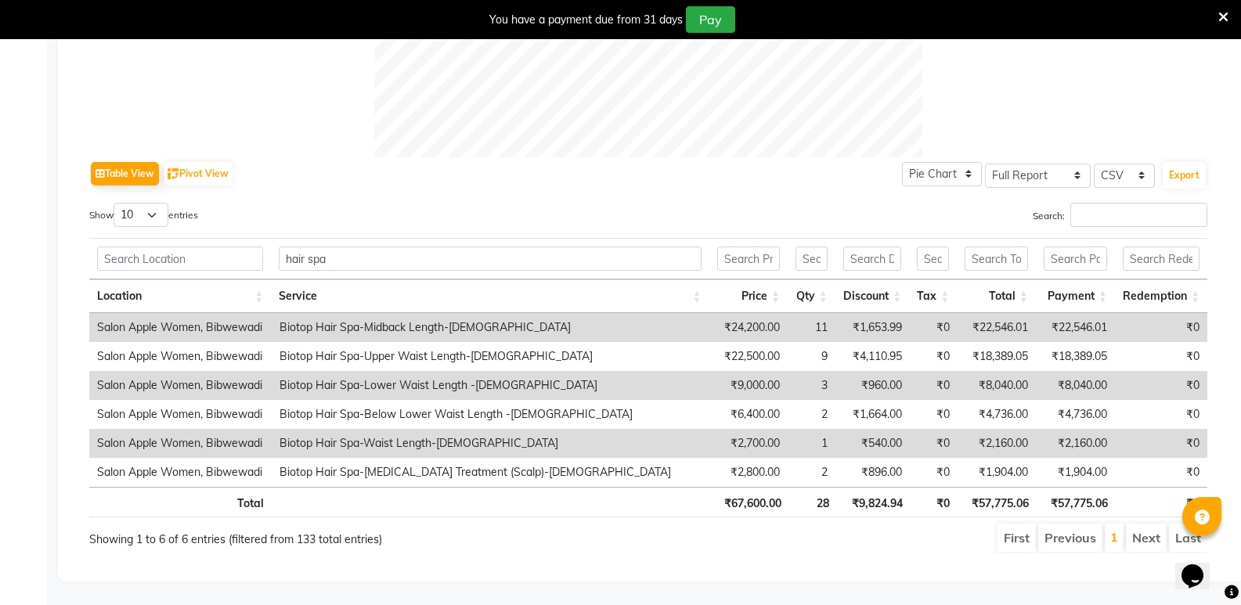
click at [782, 319] on td "₹24,200.00" at bounding box center [748, 327] width 78 height 29
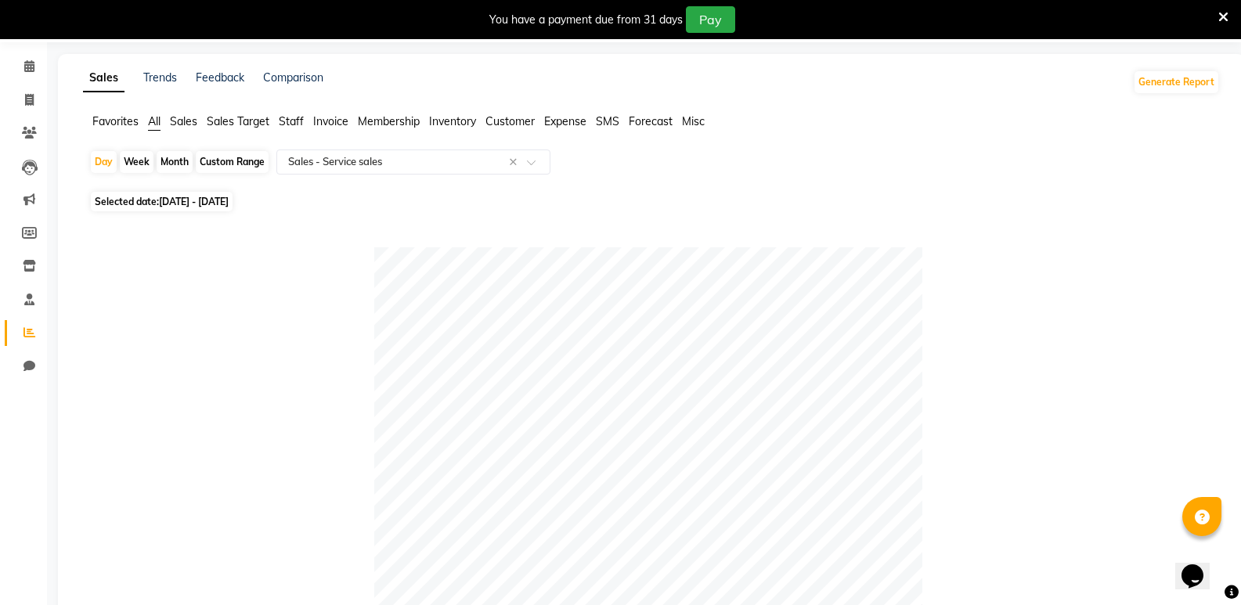
scroll to position [0, 0]
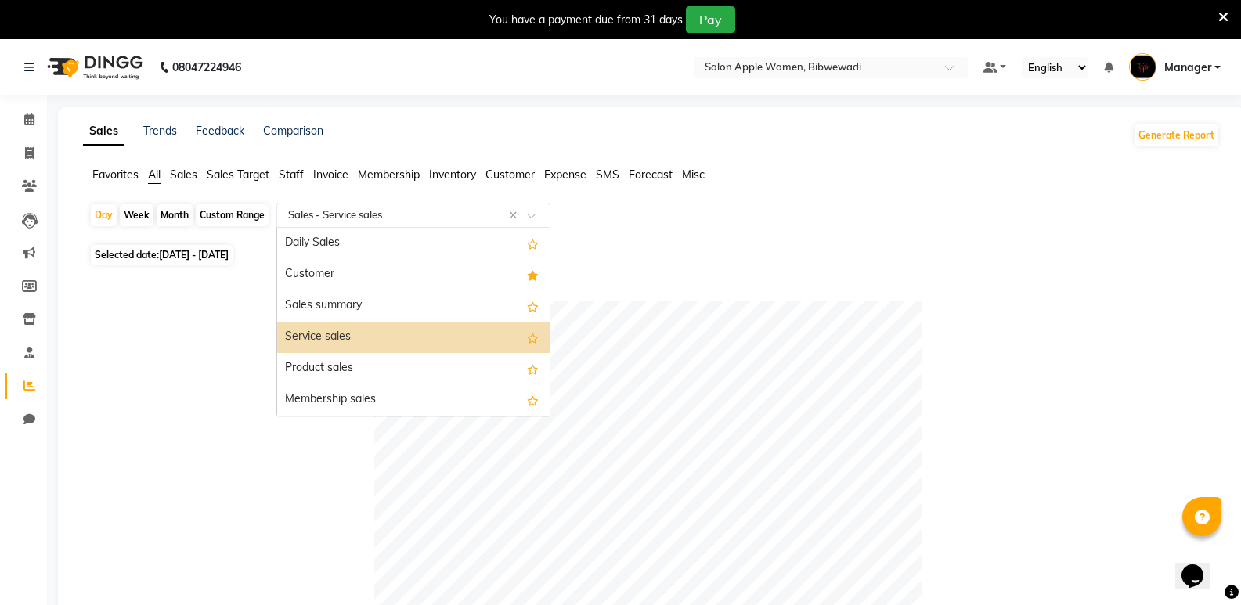
click at [447, 209] on input "text" at bounding box center [397, 215] width 225 height 16
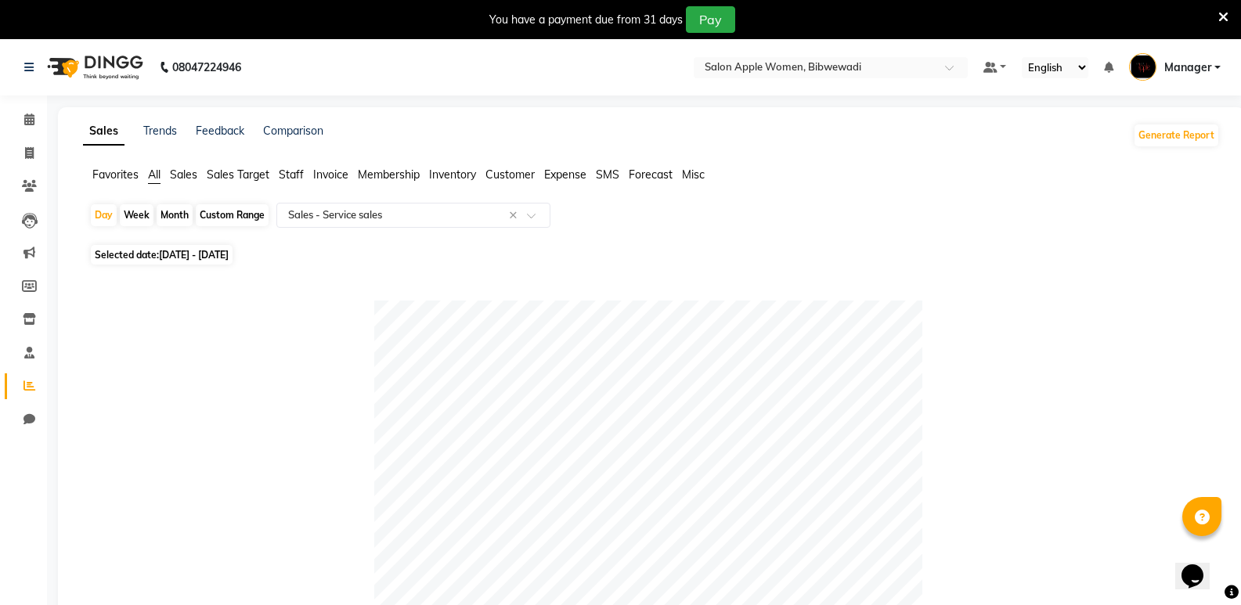
click at [513, 175] on span "Customer" at bounding box center [509, 175] width 49 height 14
click at [460, 220] on input "text" at bounding box center [397, 215] width 225 height 16
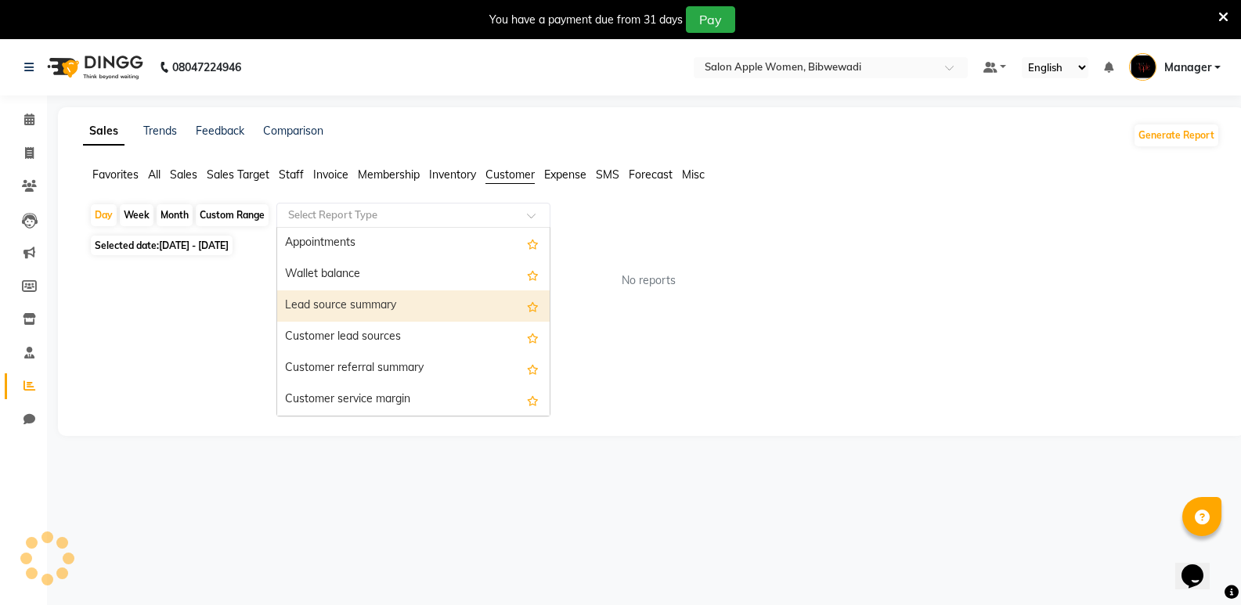
click at [428, 294] on div "Lead source summary" at bounding box center [413, 305] width 272 height 31
select select "full_report"
select select "csv"
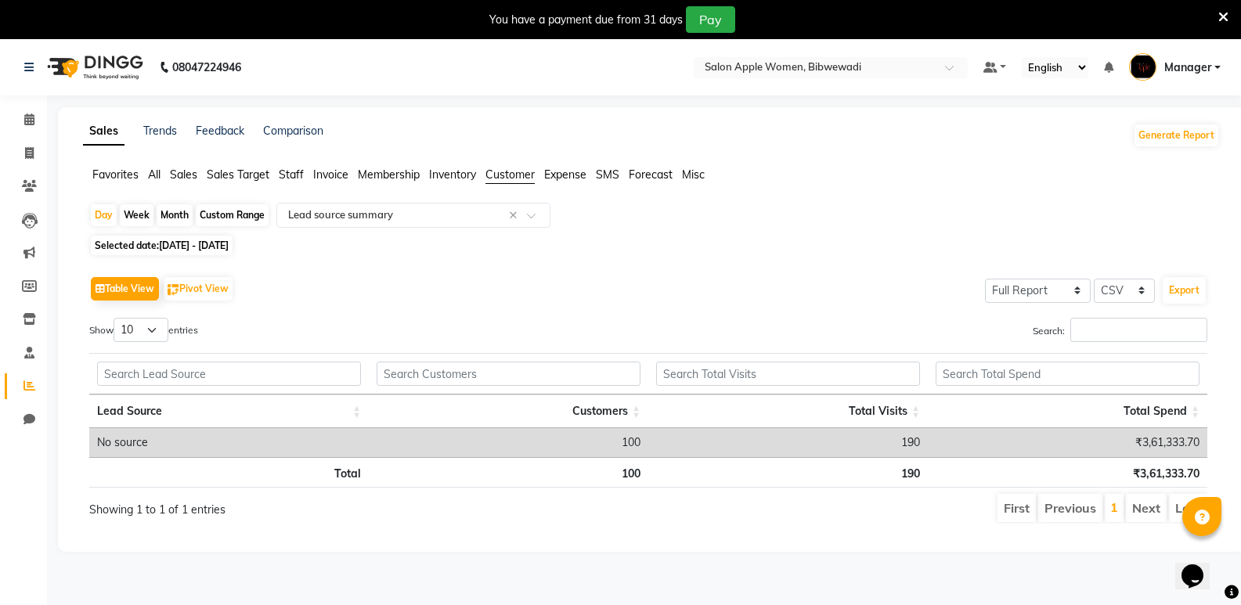
click at [434, 252] on div "Selected date: [DATE] - [DATE]" at bounding box center [654, 245] width 1130 height 16
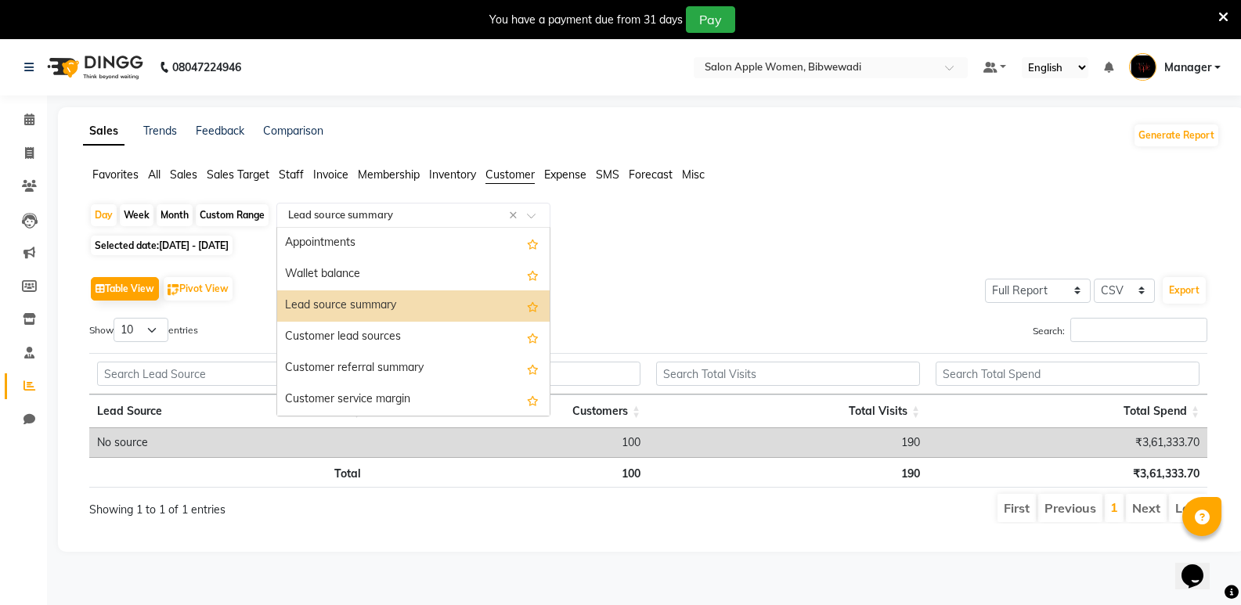
click at [433, 215] on input "text" at bounding box center [397, 215] width 225 height 16
click at [431, 239] on div "Appointments" at bounding box center [413, 243] width 272 height 31
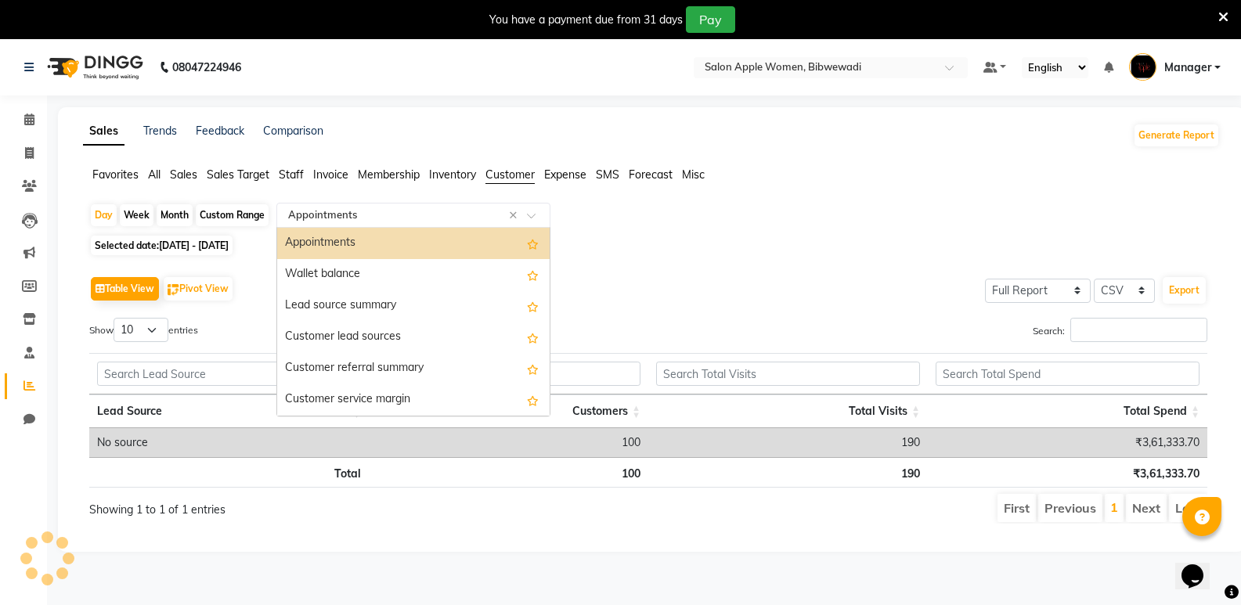
click at [434, 218] on input "text" at bounding box center [397, 215] width 225 height 16
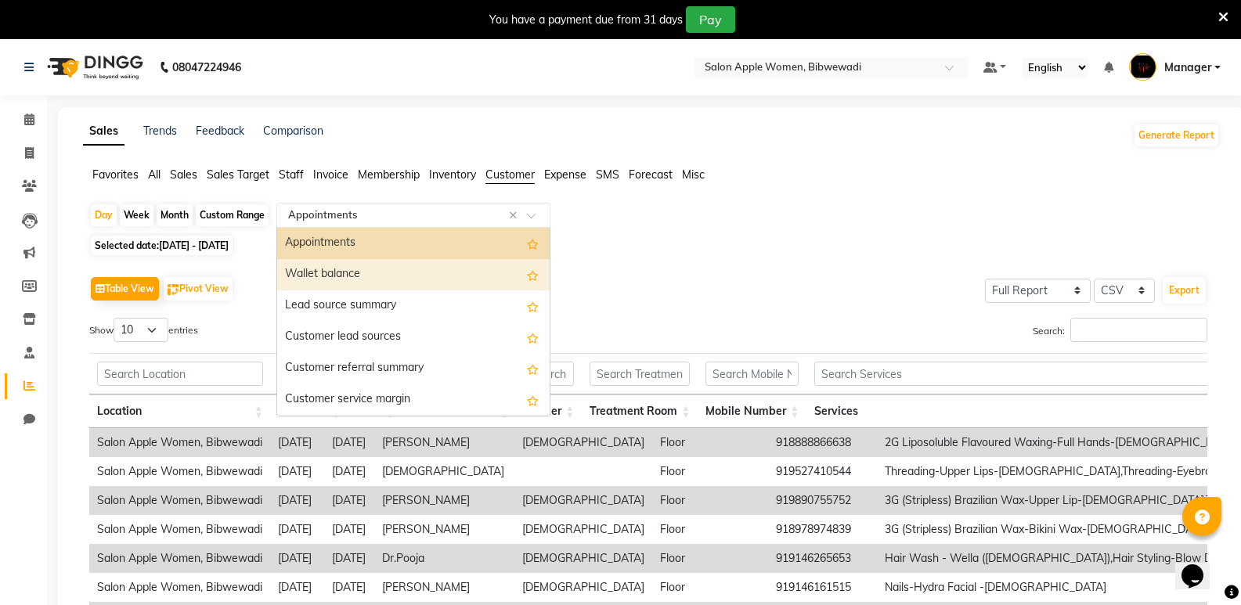
click at [426, 281] on div "Wallet balance" at bounding box center [413, 274] width 272 height 31
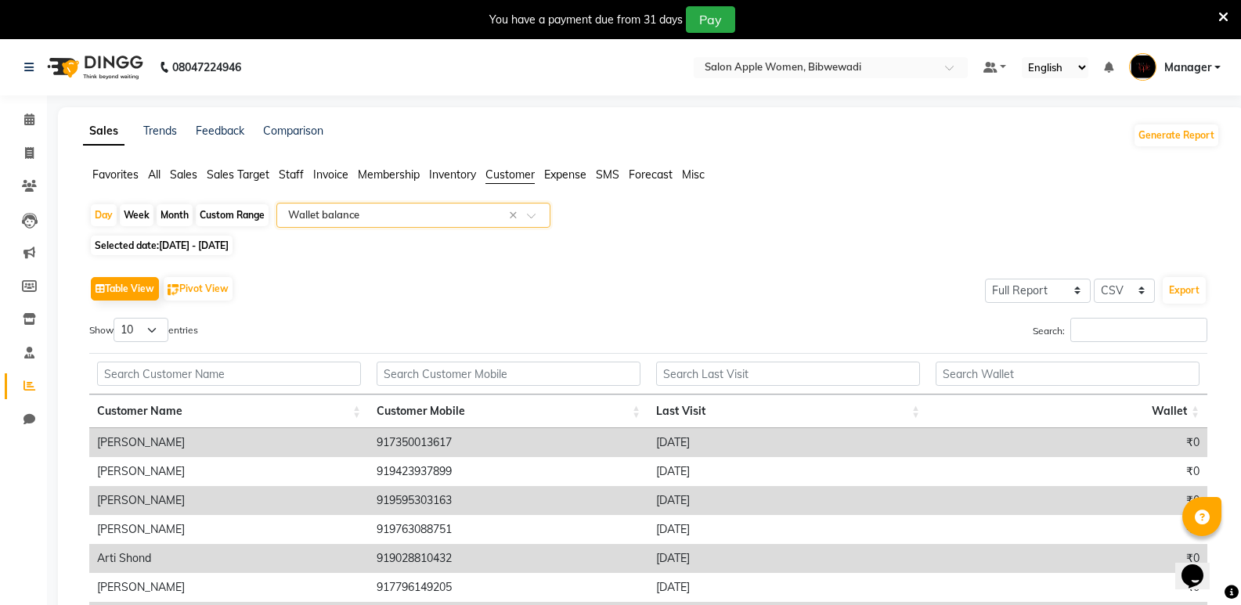
click at [182, 178] on span "Sales" at bounding box center [183, 175] width 27 height 14
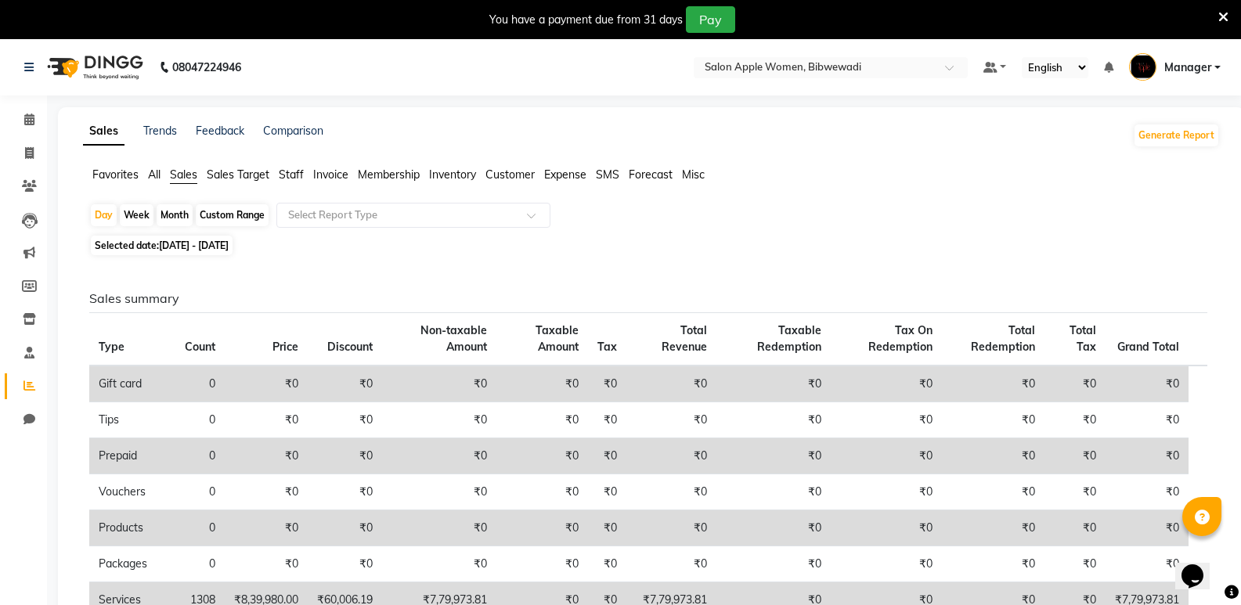
click at [156, 178] on span "All" at bounding box center [154, 175] width 13 height 14
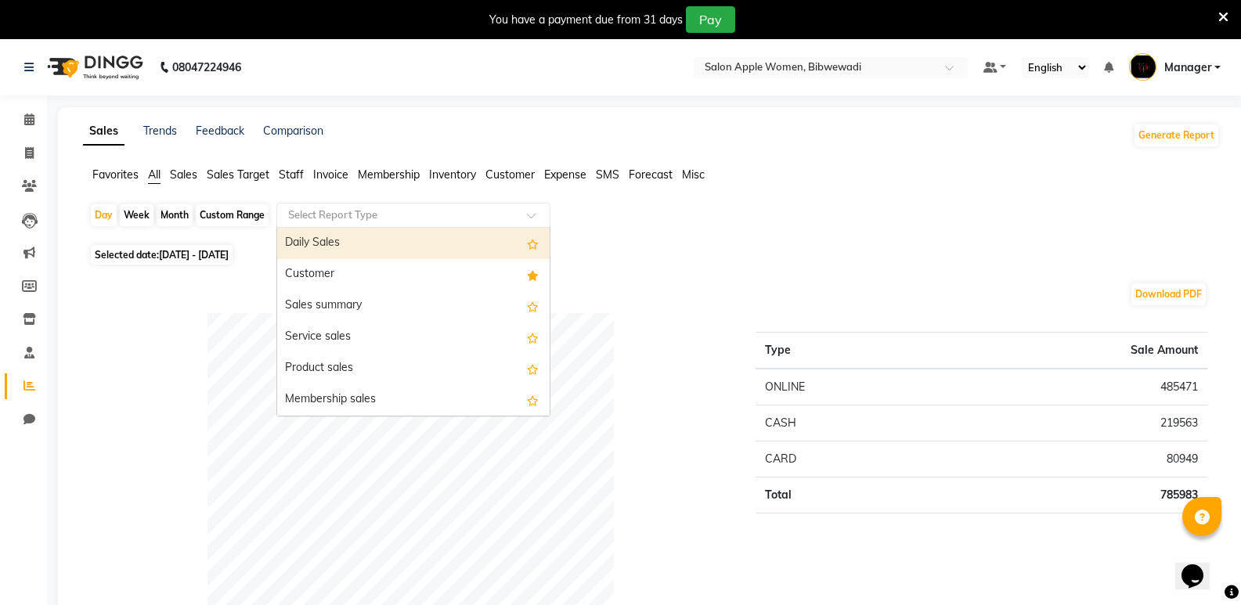
click at [363, 215] on input "text" at bounding box center [397, 215] width 225 height 16
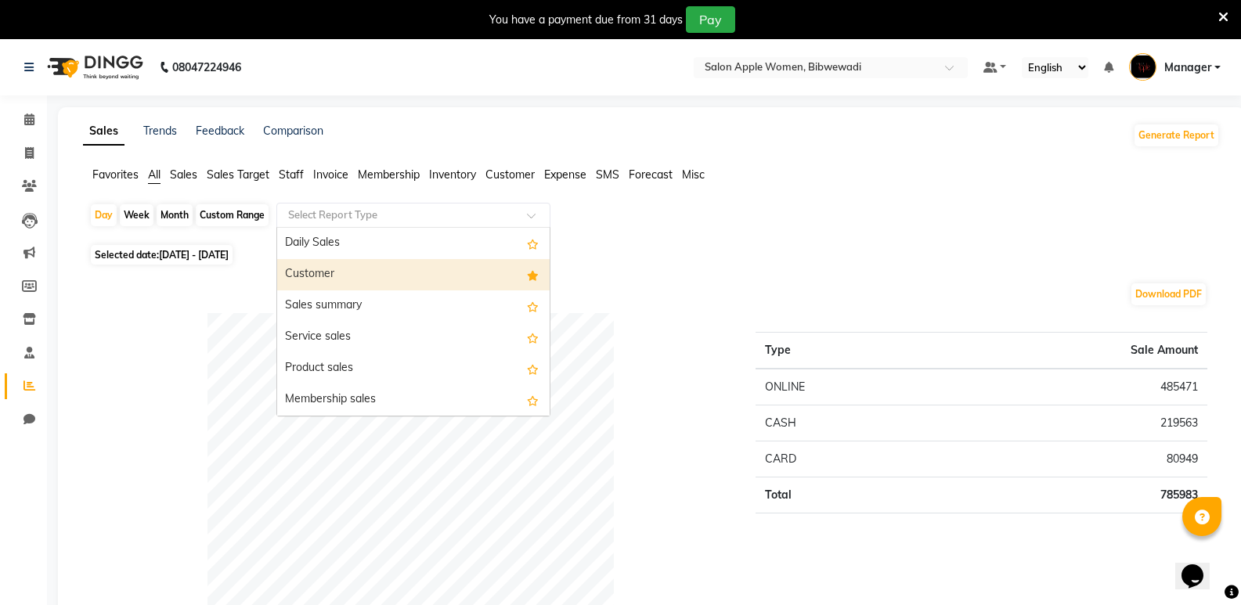
click at [363, 283] on div "Customer" at bounding box center [413, 274] width 272 height 31
select select "full_report"
select select "csv"
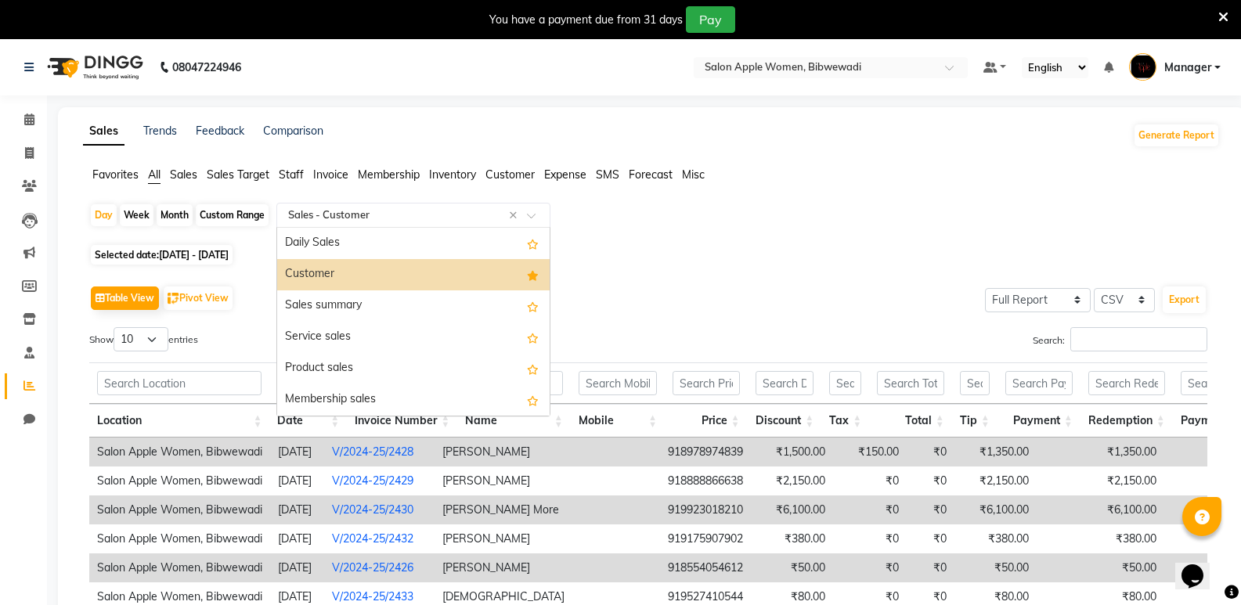
click at [362, 217] on input "text" at bounding box center [397, 215] width 225 height 16
click at [337, 351] on div "Service sales" at bounding box center [413, 337] width 272 height 31
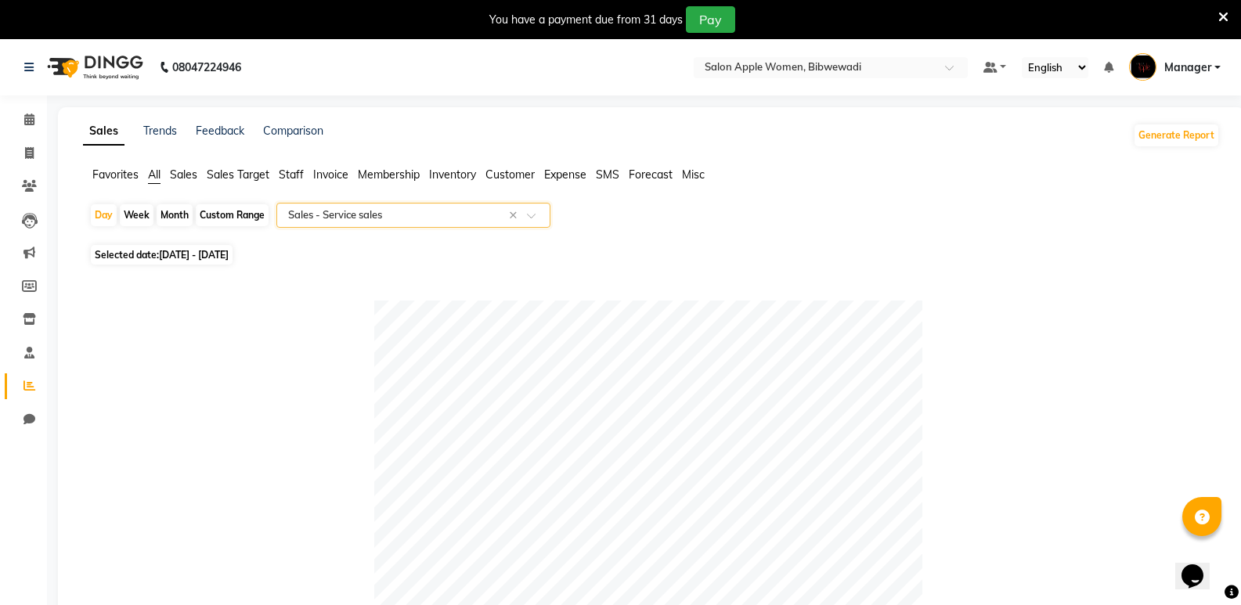
click at [354, 212] on input "text" at bounding box center [397, 215] width 225 height 16
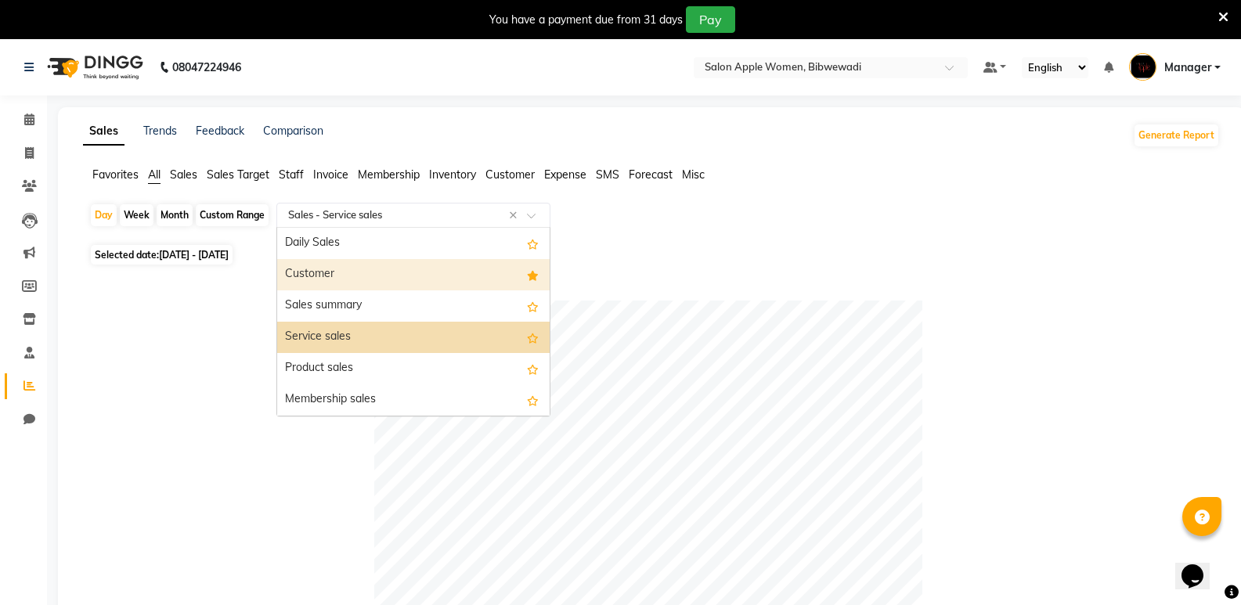
click at [357, 267] on div "Customer" at bounding box center [413, 274] width 272 height 31
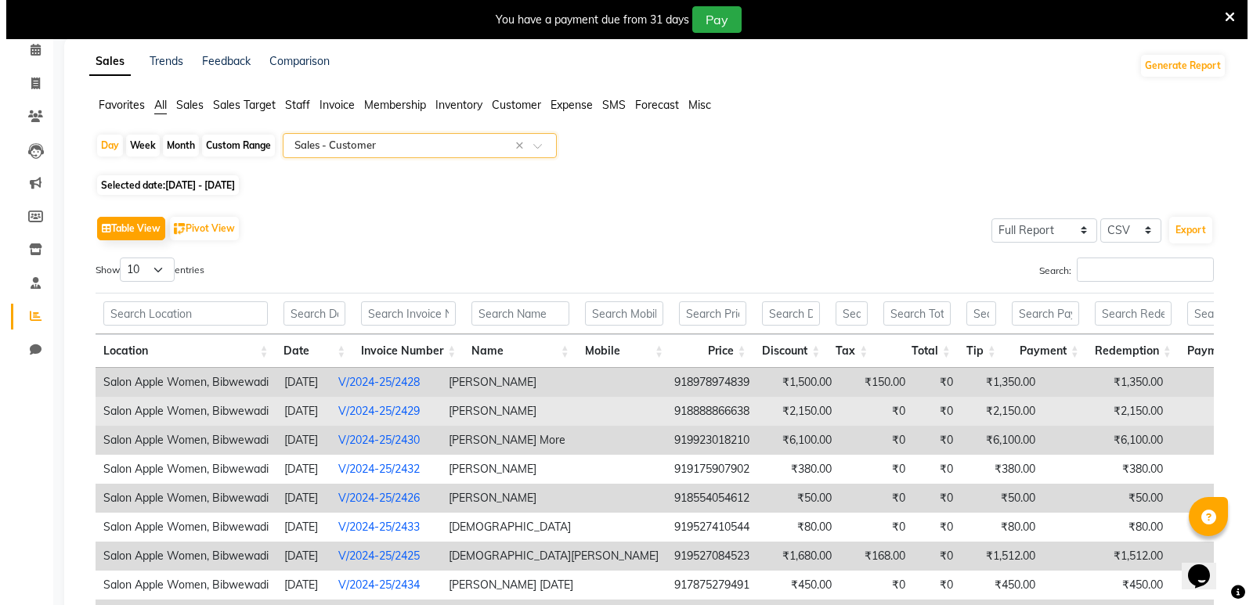
scroll to position [78, 0]
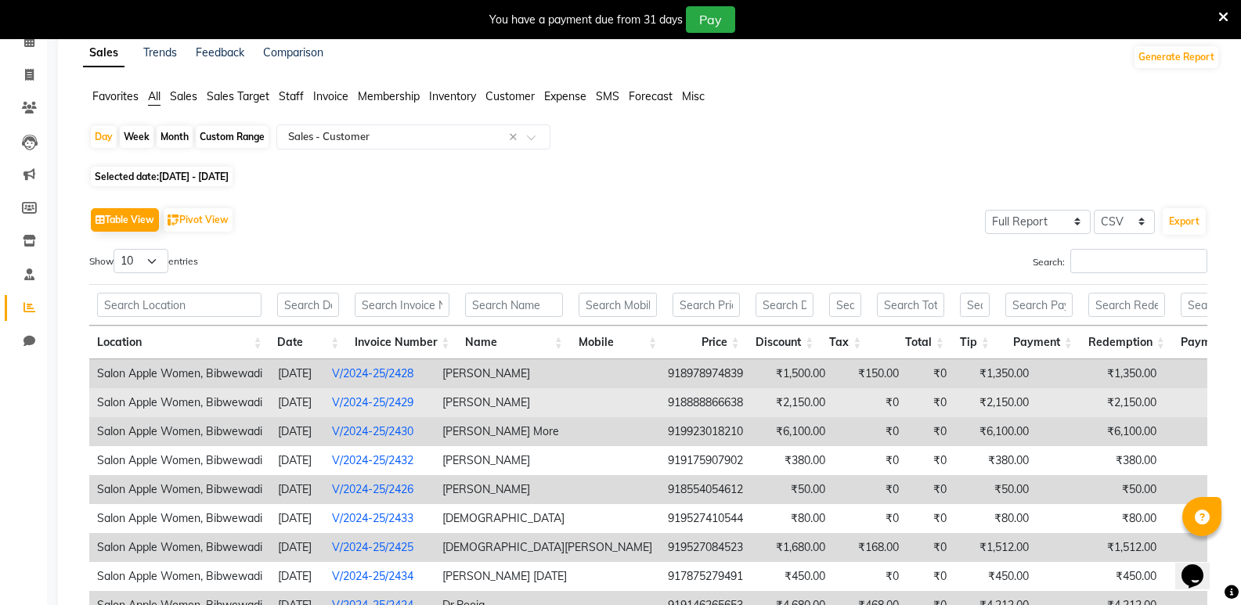
click at [540, 411] on td "[PERSON_NAME]" at bounding box center [546, 402] width 225 height 29
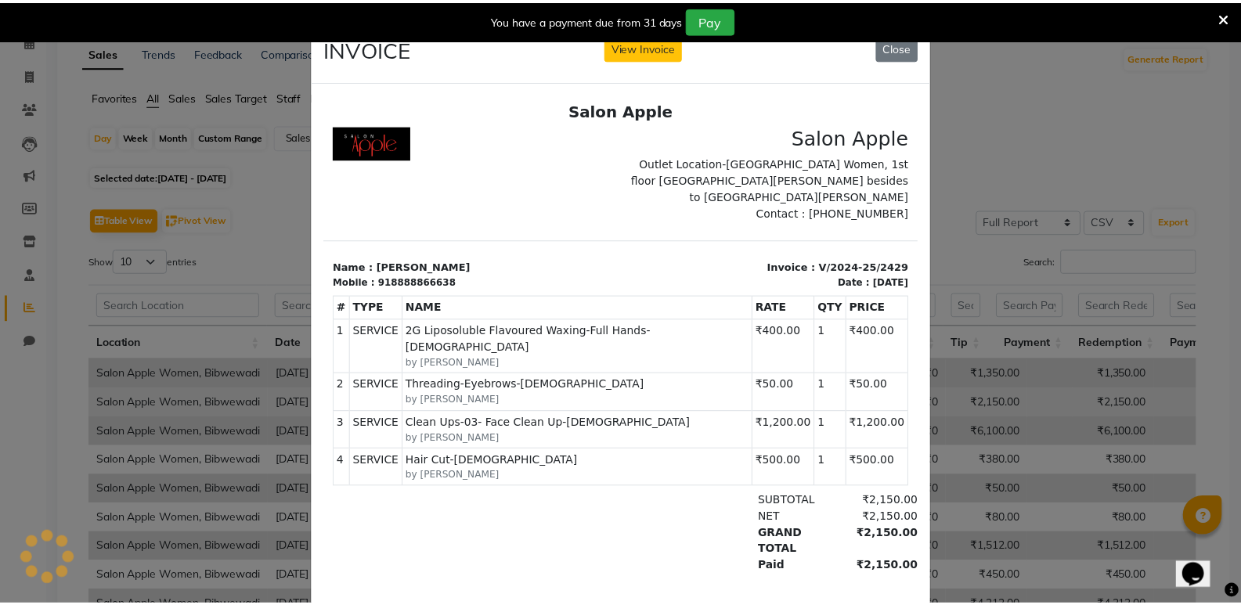
scroll to position [0, 0]
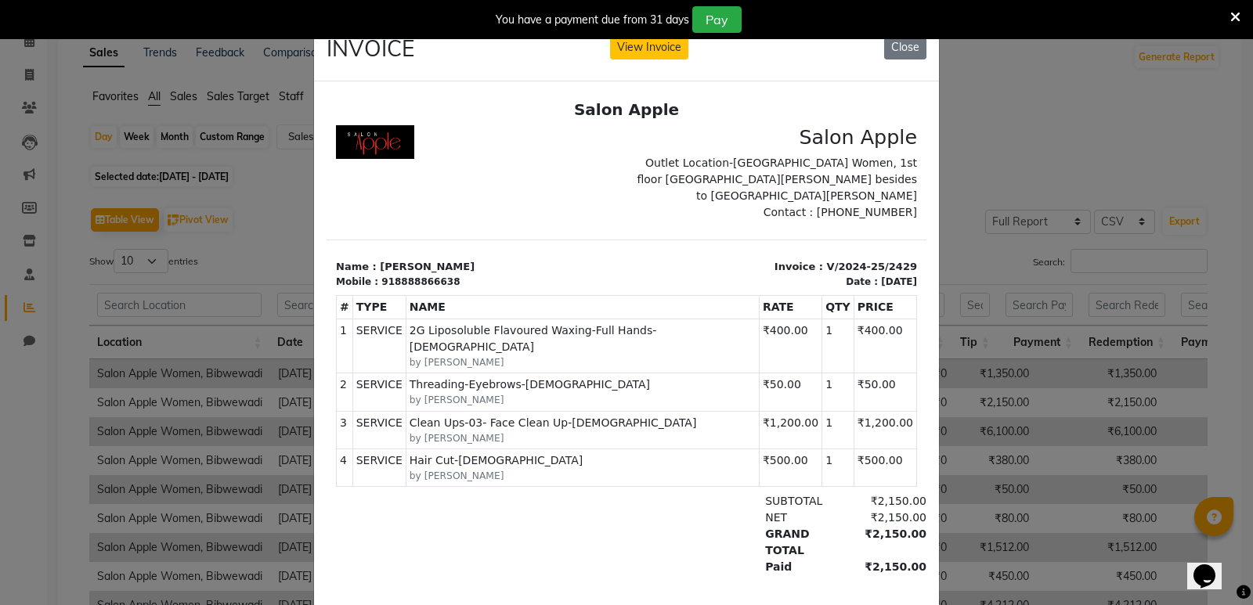
click at [880, 69] on div "INVOICE View Invoice Close" at bounding box center [626, 52] width 625 height 59
click at [909, 40] on button "Close" at bounding box center [905, 47] width 42 height 24
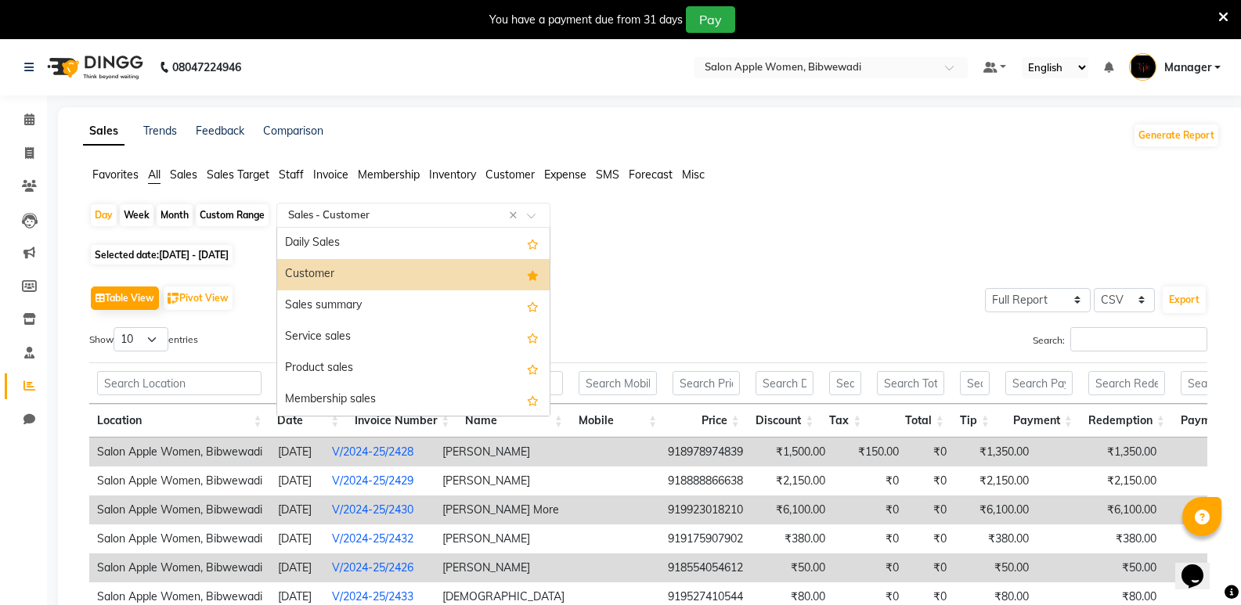
click at [370, 226] on div "Select Report Type × Sales - Customer ×" at bounding box center [413, 215] width 274 height 25
click at [184, 210] on div "Month" at bounding box center [175, 215] width 36 height 22
select select "12"
select select "2024"
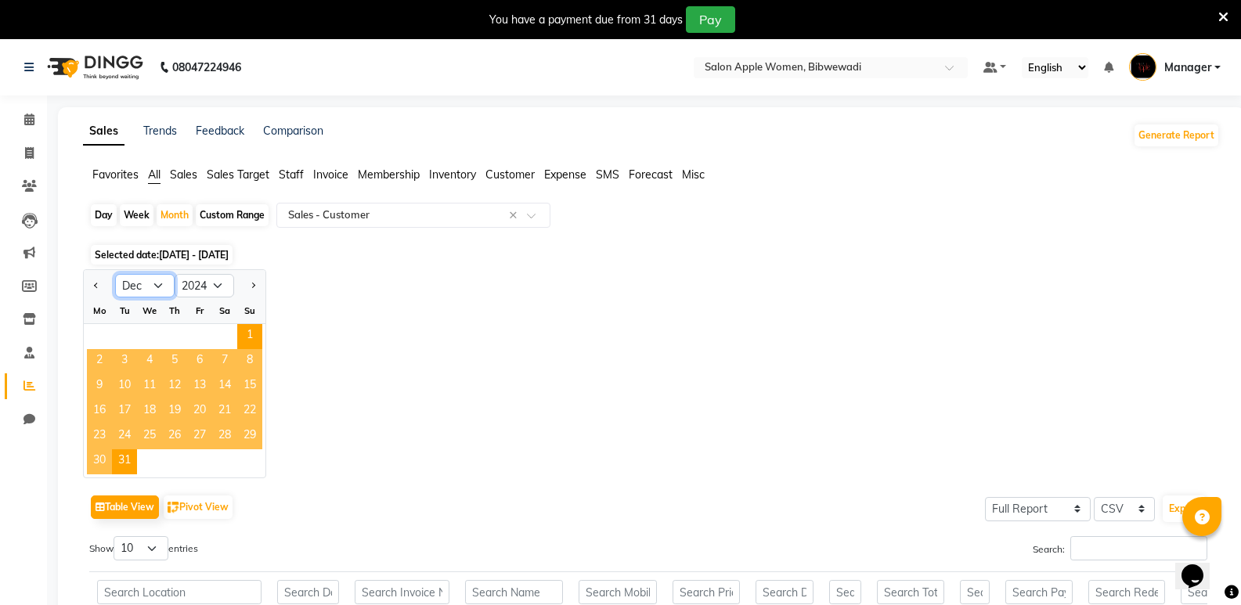
click at [153, 284] on select "Jan Feb Mar Apr May Jun [DATE] Aug Sep Oct Nov Dec" at bounding box center [144, 285] width 59 height 23
click at [115, 274] on select "Jan Feb Mar Apr May Jun [DATE] Aug Sep Oct Nov Dec" at bounding box center [144, 285] width 59 height 23
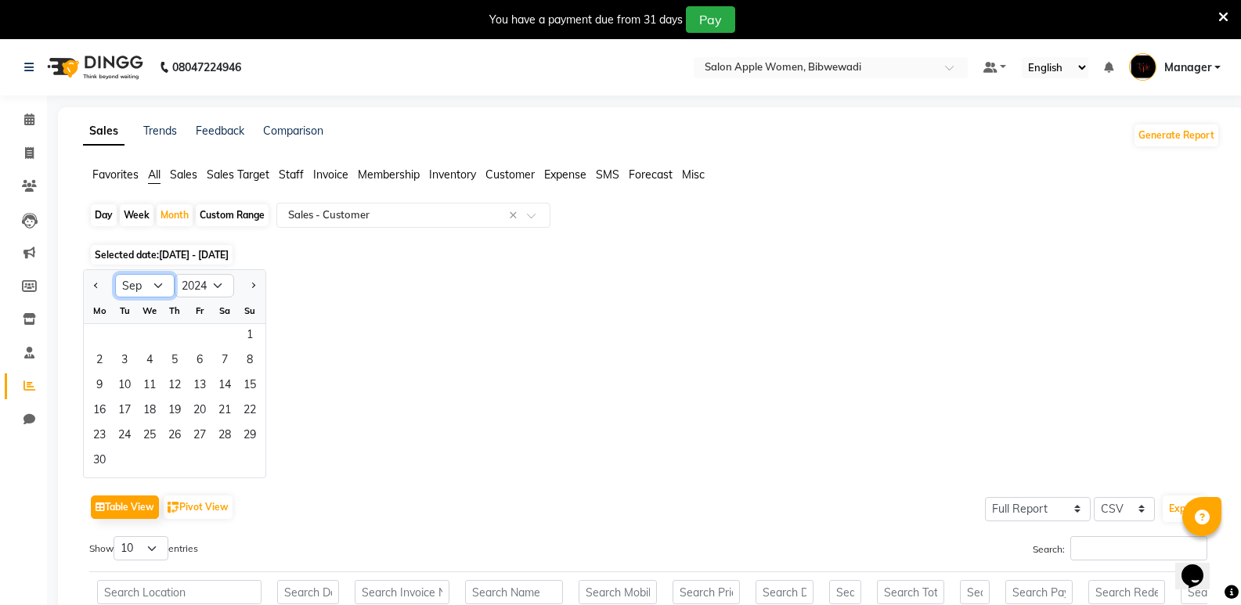
click at [159, 290] on select "Jan Feb Mar Apr May Jun [DATE] Aug Sep Oct Nov Dec" at bounding box center [144, 285] width 59 height 23
select select "10"
click at [115, 274] on select "Jan Feb Mar Apr May Jun [DATE] Aug Sep Oct Nov Dec" at bounding box center [144, 285] width 59 height 23
click at [123, 334] on span "1" at bounding box center [124, 336] width 25 height 25
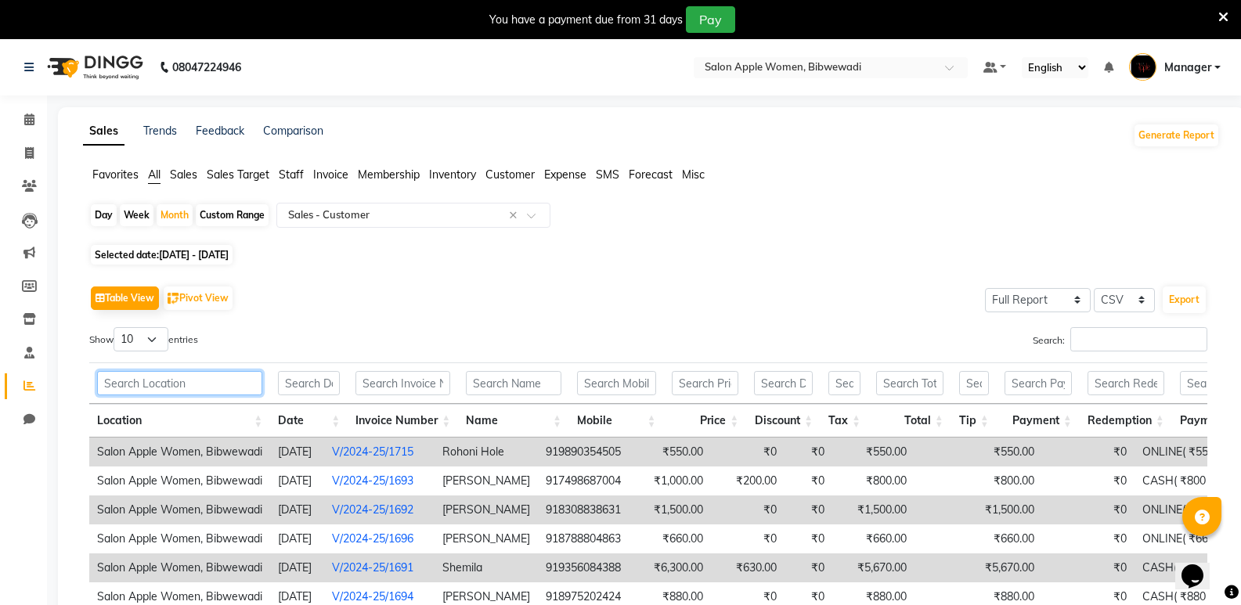
click at [186, 384] on input "text" at bounding box center [179, 383] width 165 height 24
click at [331, 380] on input "text" at bounding box center [309, 383] width 62 height 24
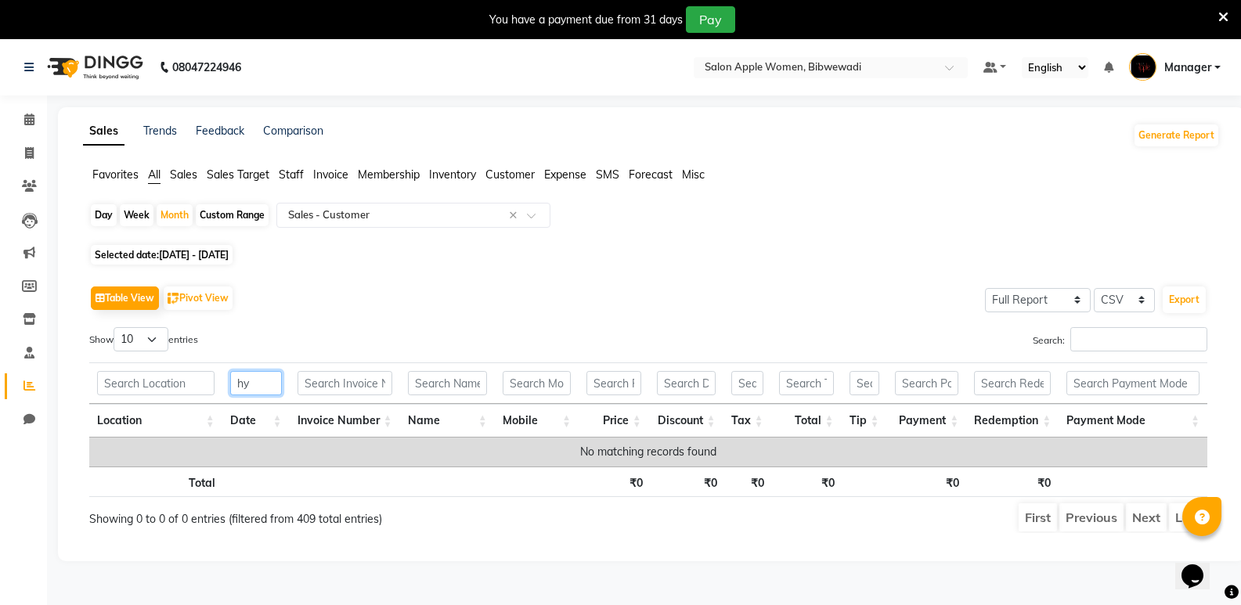
type input "h"
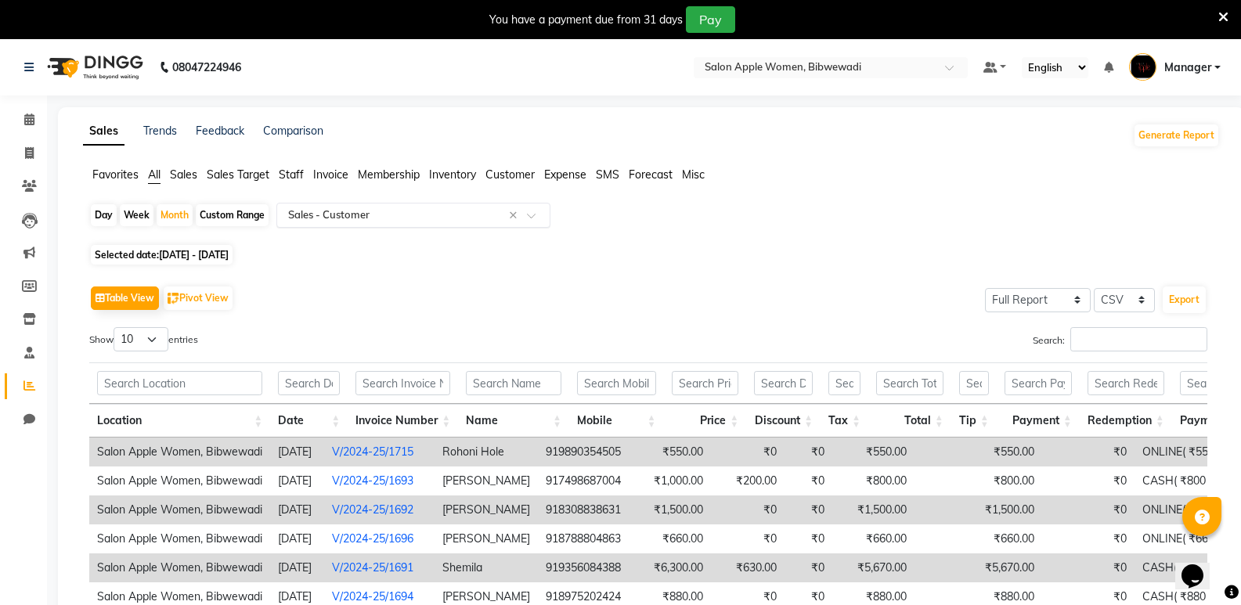
click at [338, 225] on div "Select Report Type × Sales - Customer ×" at bounding box center [413, 215] width 274 height 25
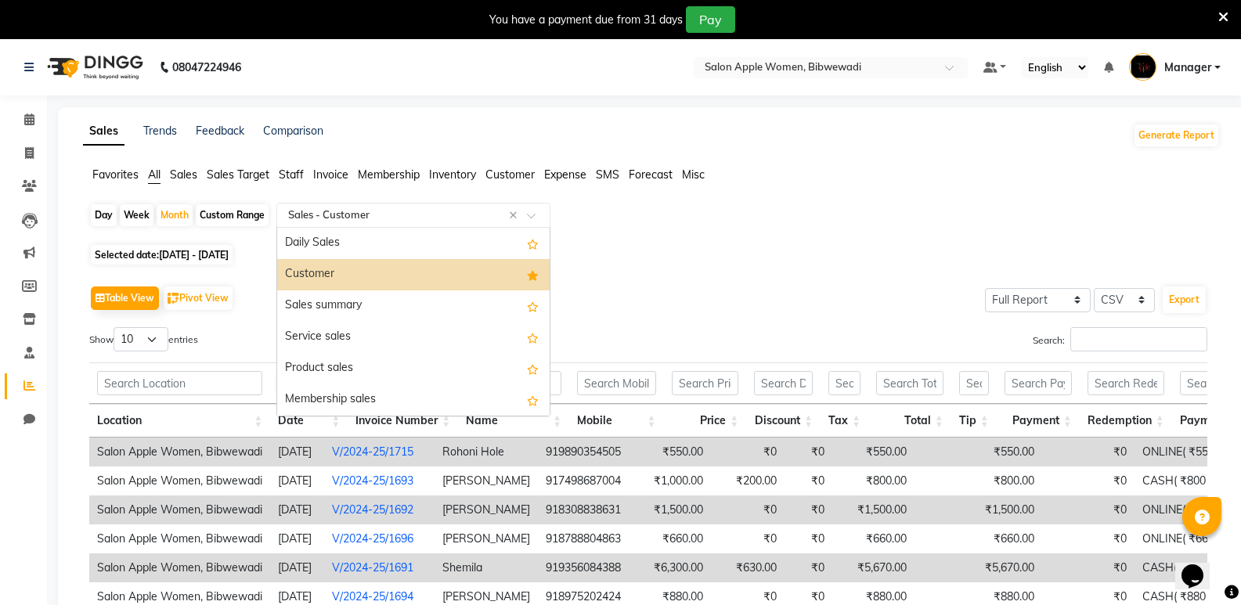
click at [342, 278] on div "Customer" at bounding box center [413, 274] width 272 height 31
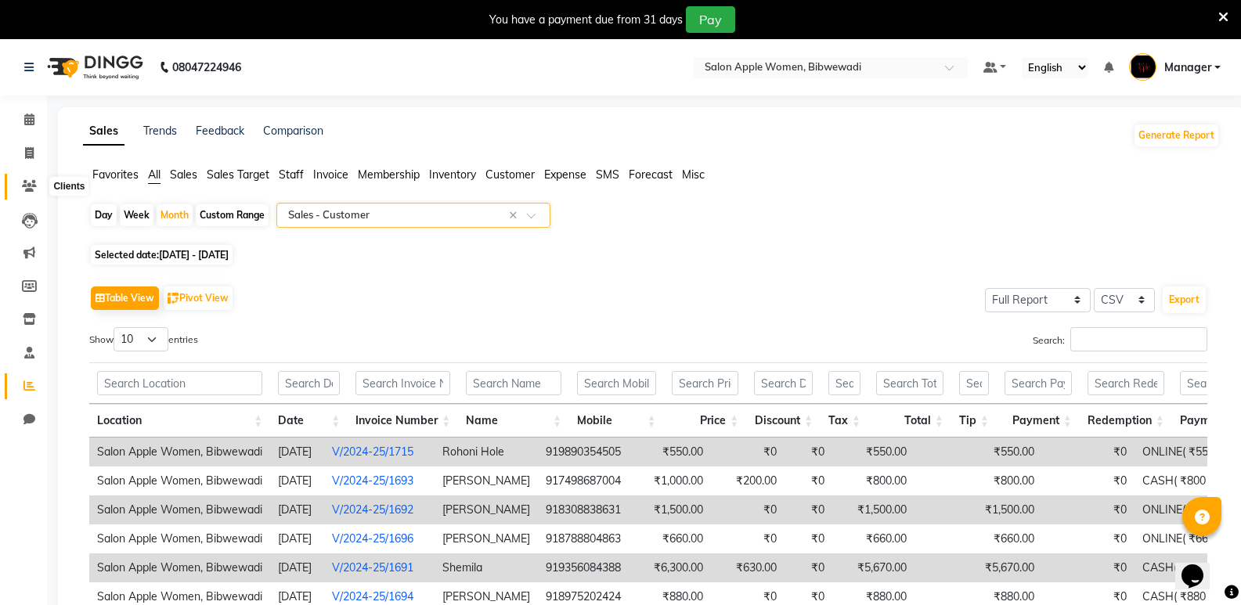
click at [32, 186] on icon at bounding box center [29, 186] width 15 height 12
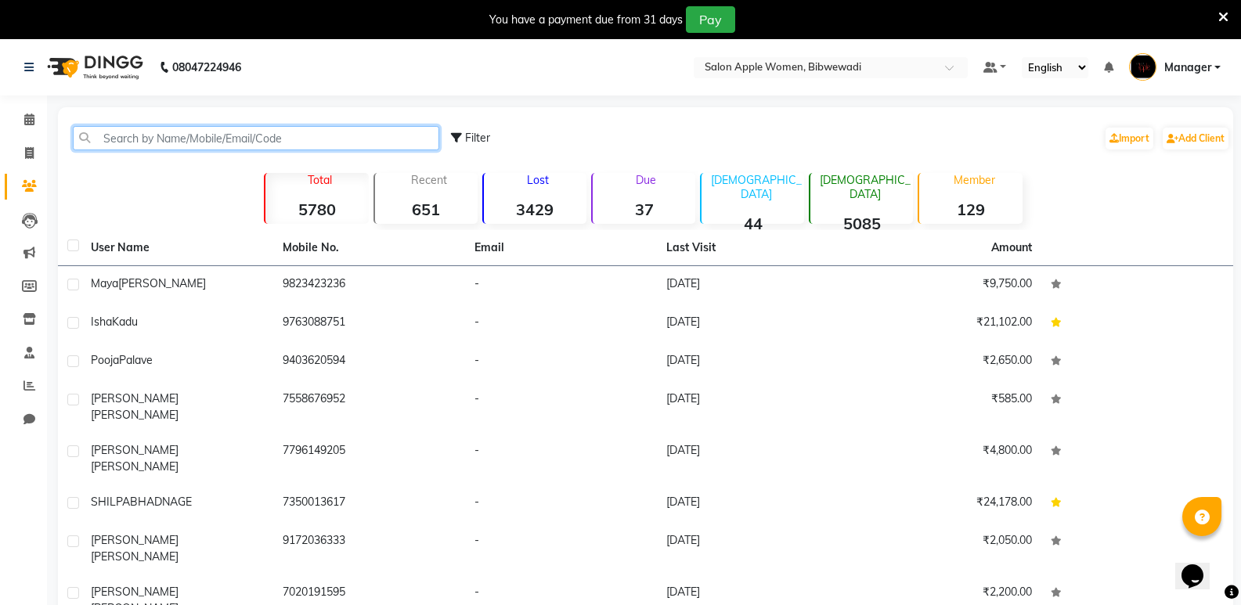
click at [139, 137] on input "text" at bounding box center [256, 138] width 366 height 24
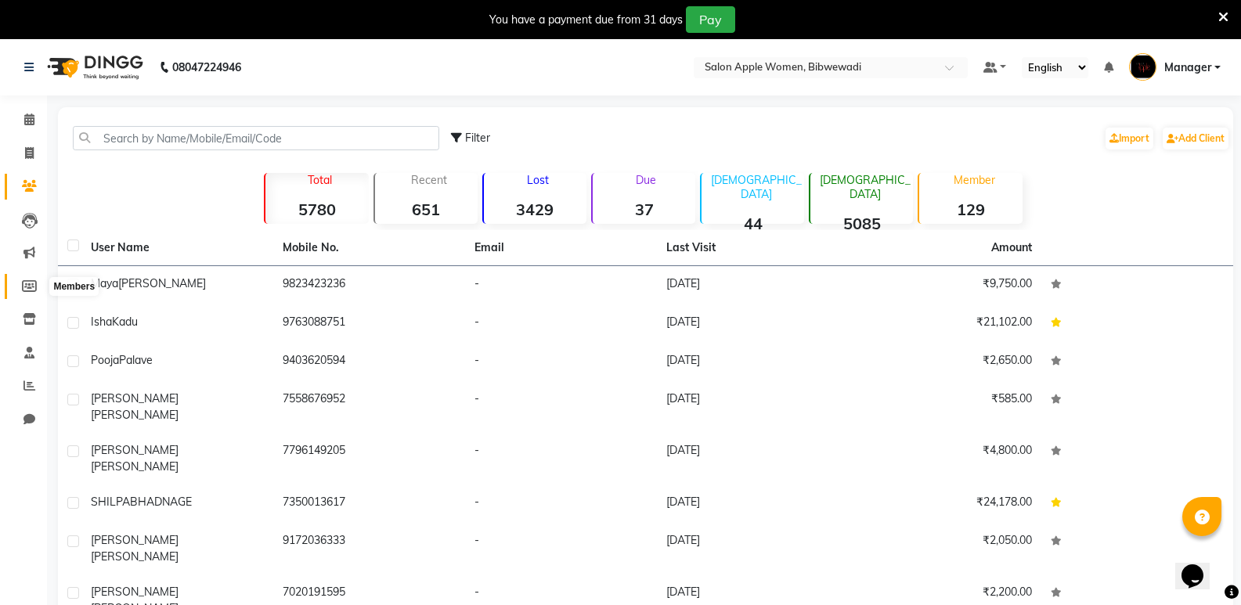
click at [27, 288] on icon at bounding box center [29, 286] width 15 height 12
select select
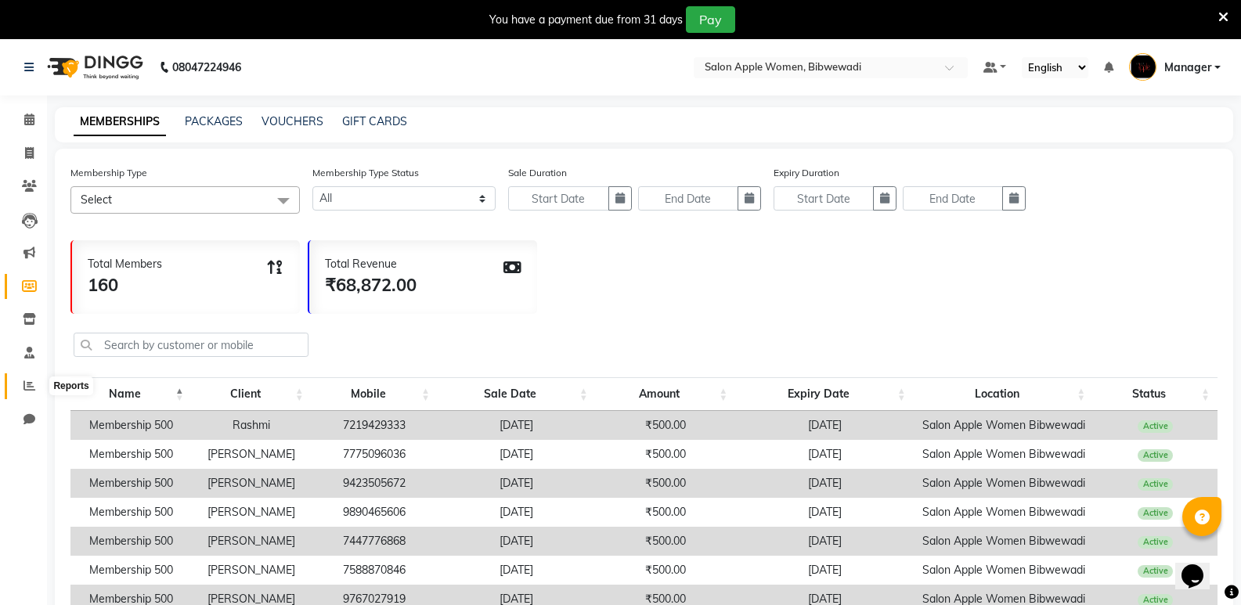
click at [36, 384] on span at bounding box center [29, 386] width 27 height 18
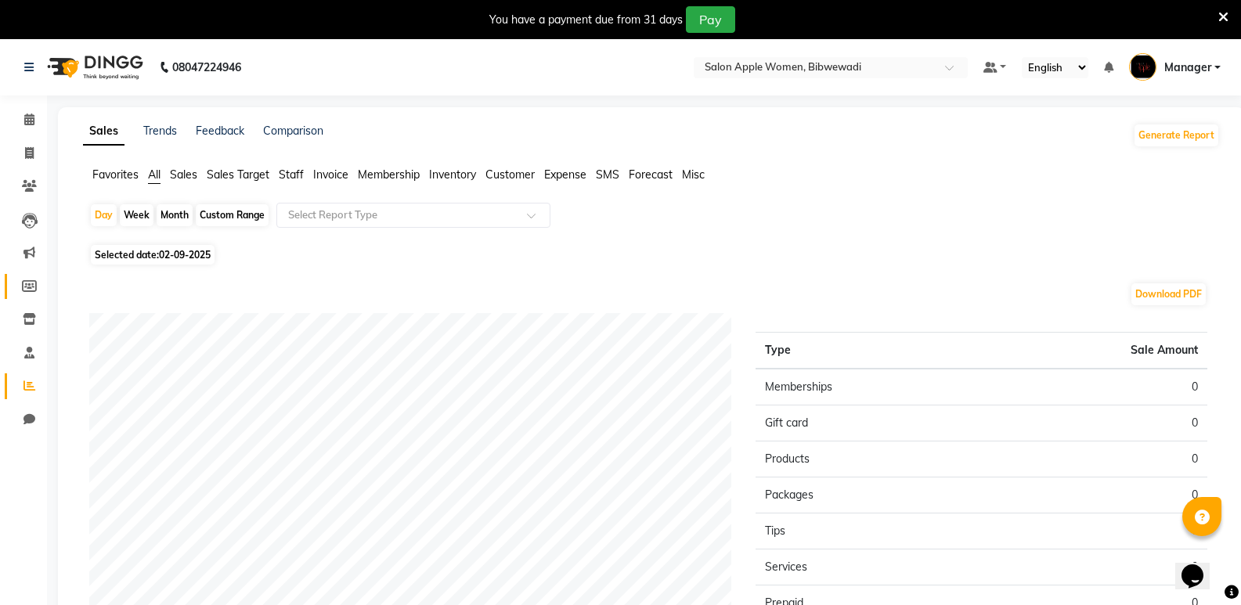
click at [15, 279] on link "Members" at bounding box center [24, 287] width 38 height 26
select select
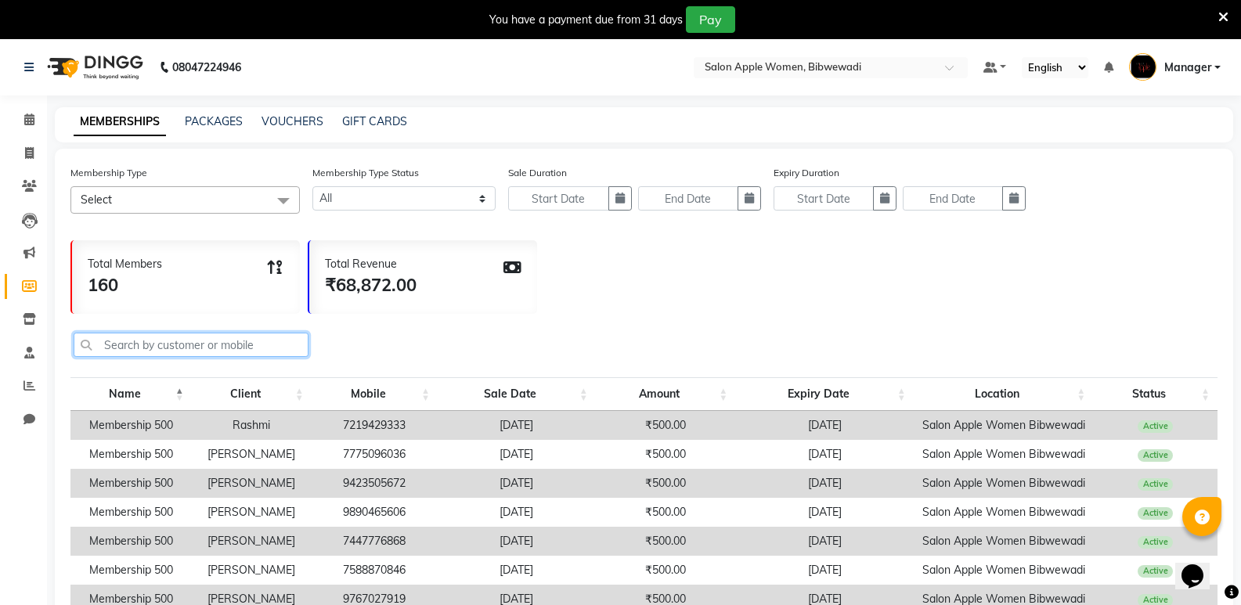
click at [195, 345] on input "text" at bounding box center [191, 345] width 235 height 24
click at [37, 193] on span at bounding box center [29, 187] width 27 height 18
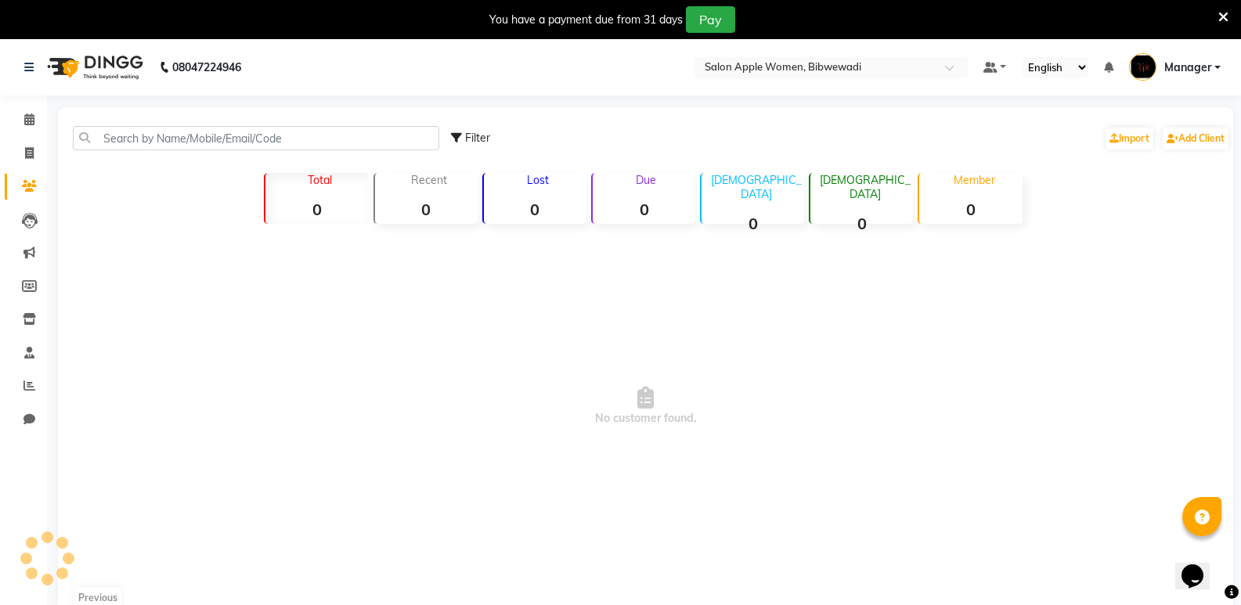
click at [37, 193] on span at bounding box center [29, 187] width 27 height 18
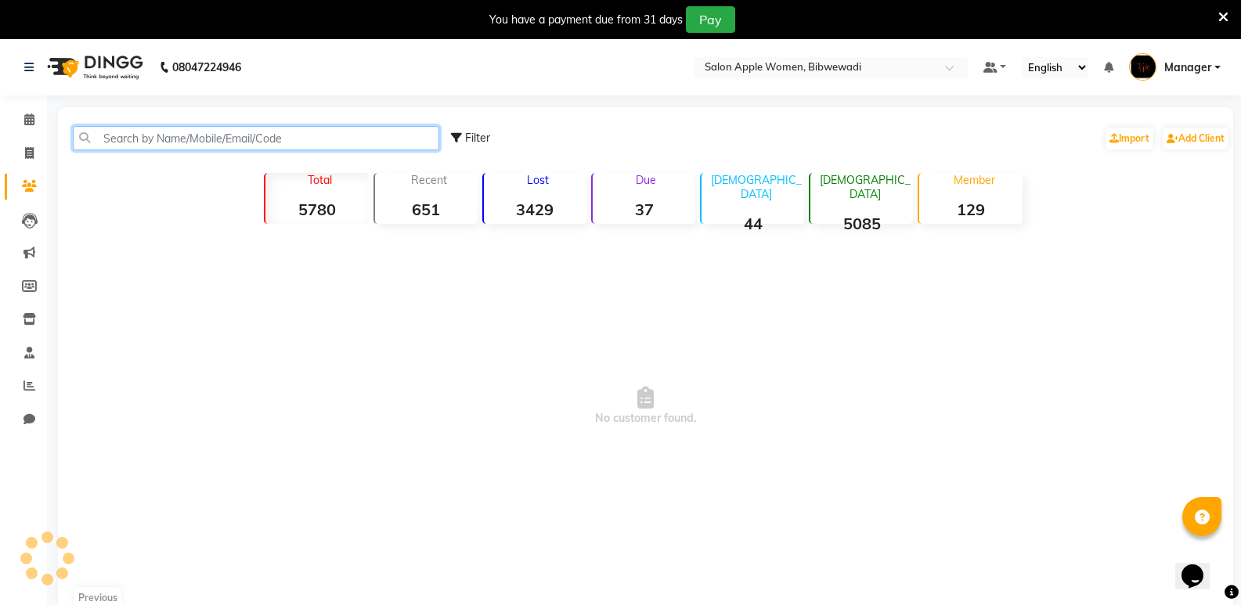
click at [167, 142] on input "text" at bounding box center [256, 138] width 366 height 24
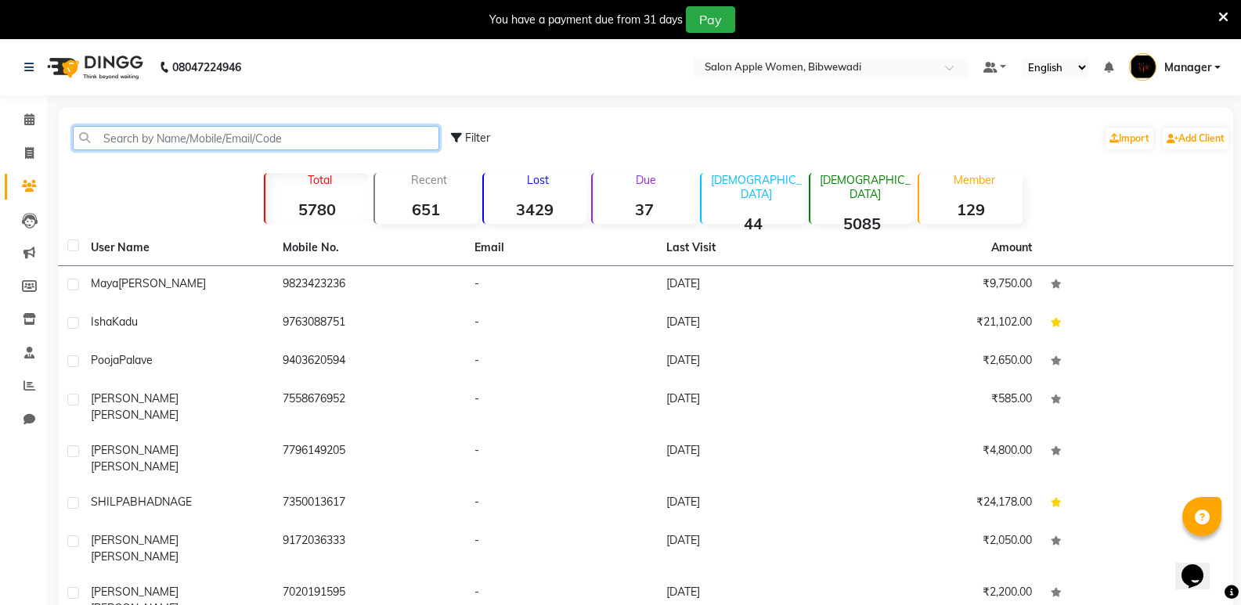
click at [170, 139] on input "text" at bounding box center [256, 138] width 366 height 24
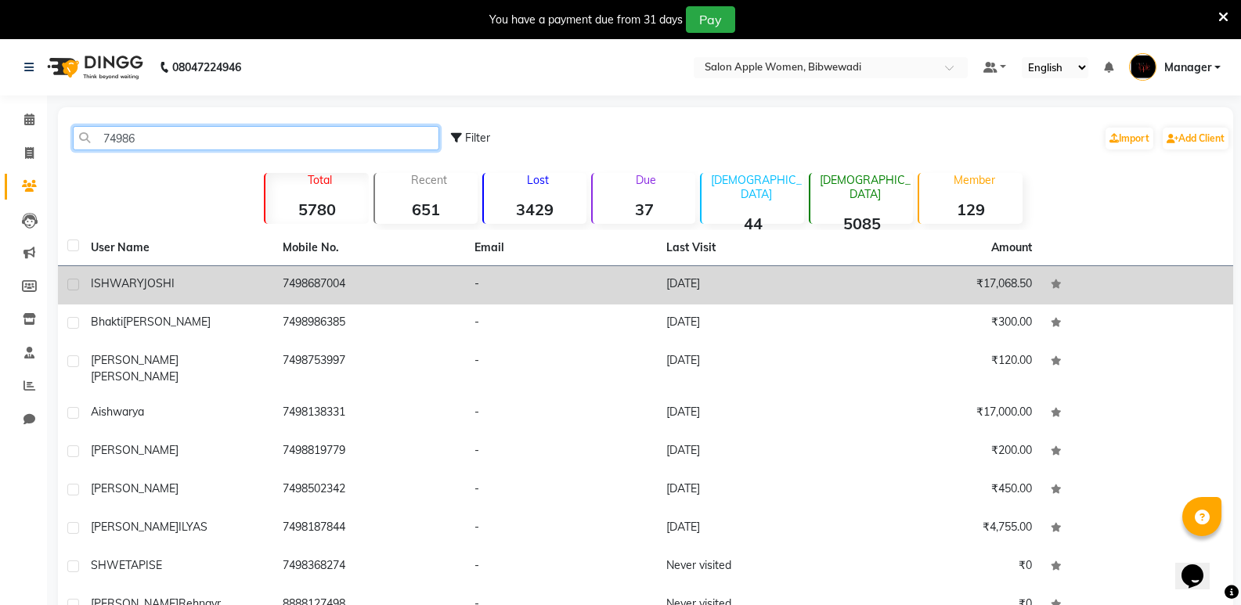
type input "74986"
click at [596, 293] on td "-" at bounding box center [561, 285] width 192 height 38
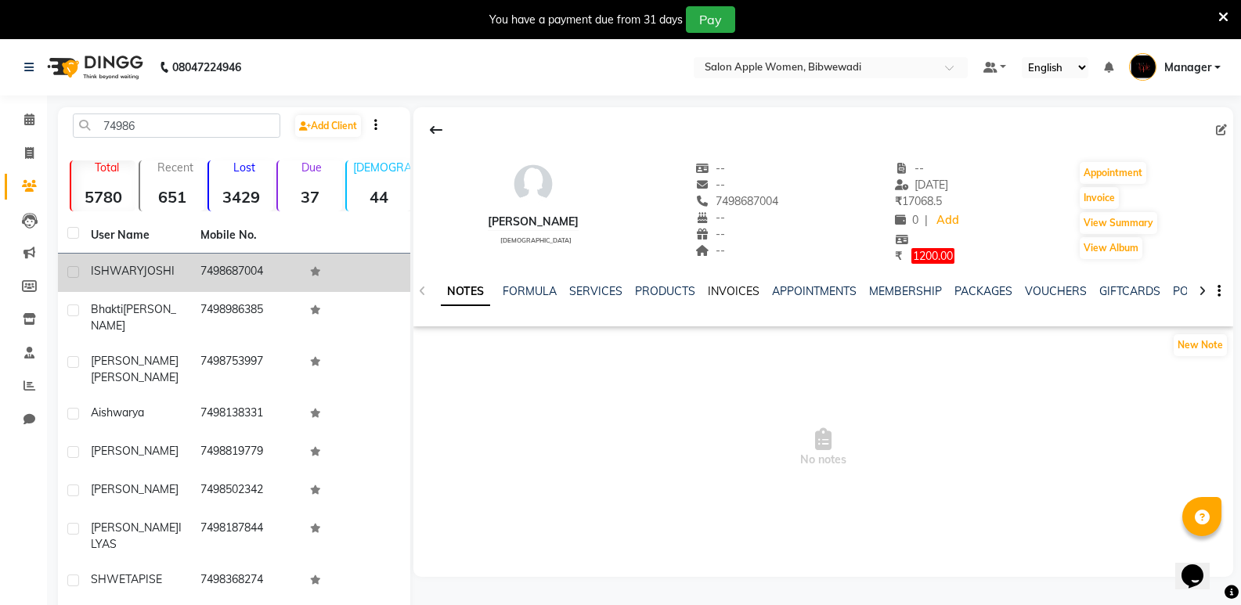
click at [749, 284] on link "INVOICES" at bounding box center [734, 291] width 52 height 14
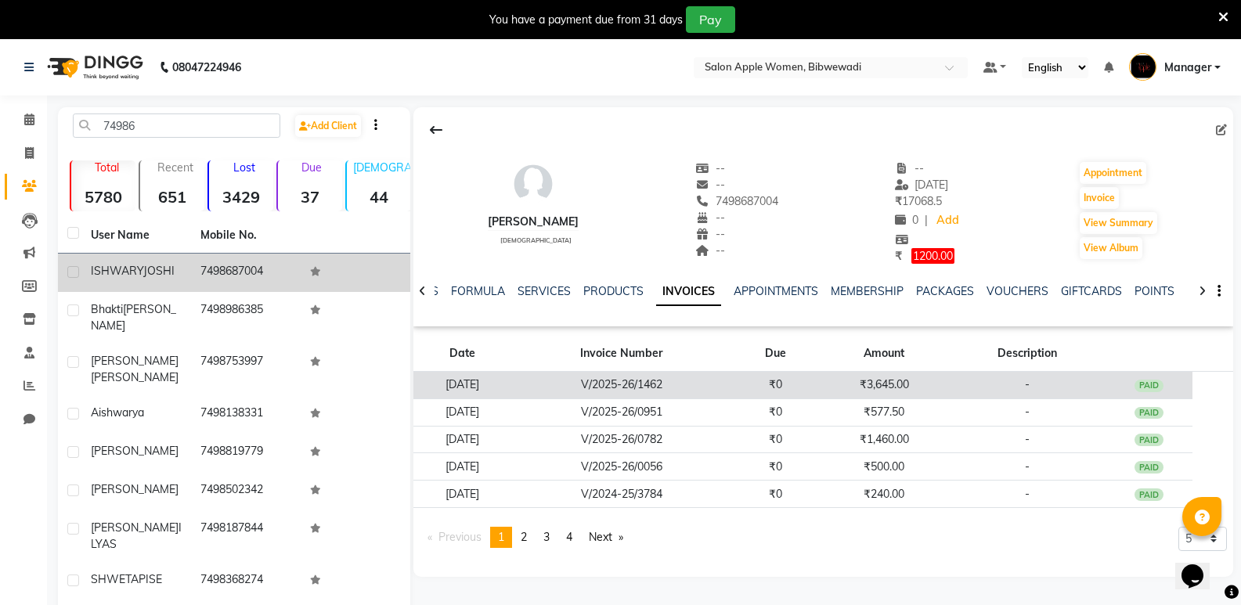
click at [818, 389] on td "₹0" at bounding box center [775, 384] width 87 height 27
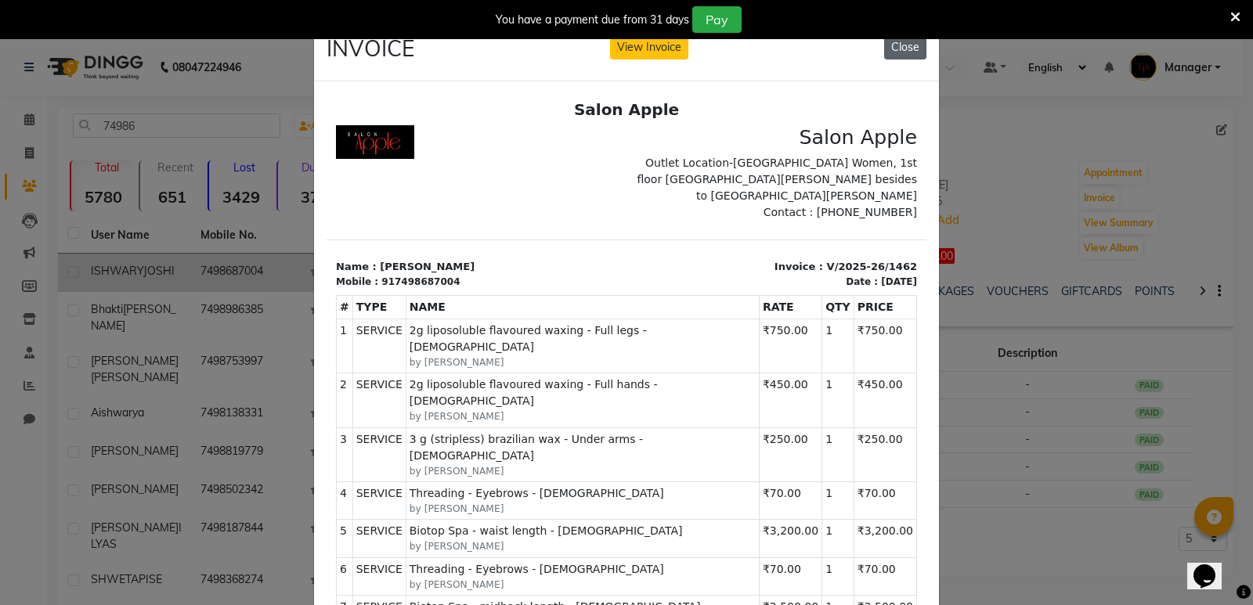
click at [908, 45] on button "Close" at bounding box center [905, 47] width 42 height 24
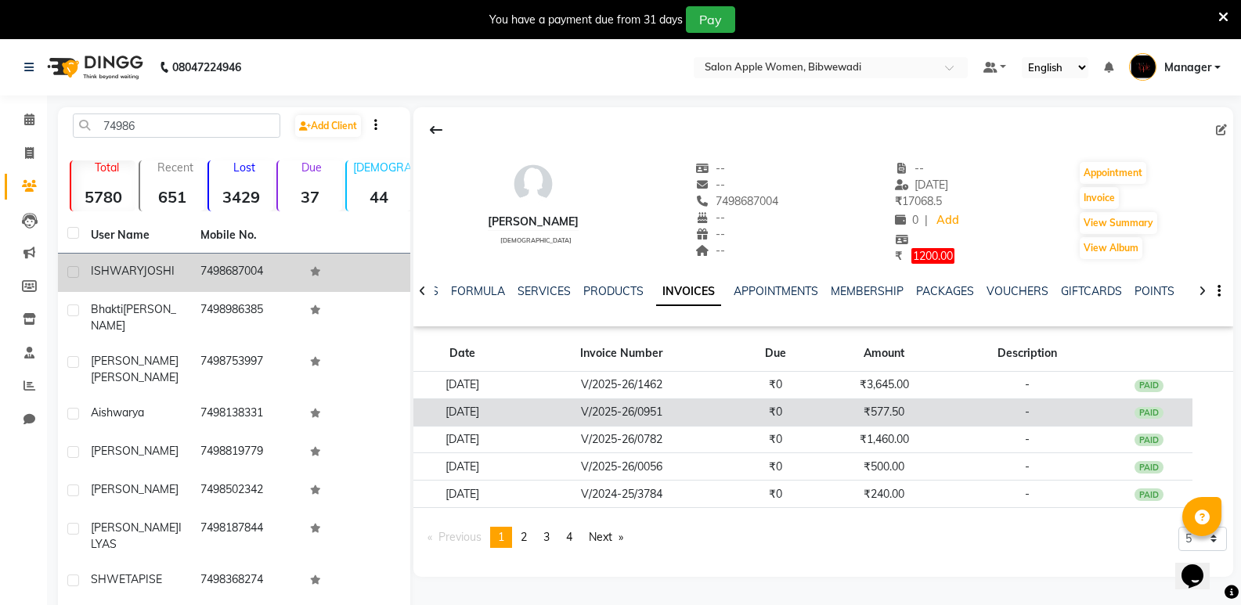
click at [924, 421] on td "₹577.50" at bounding box center [884, 411] width 130 height 27
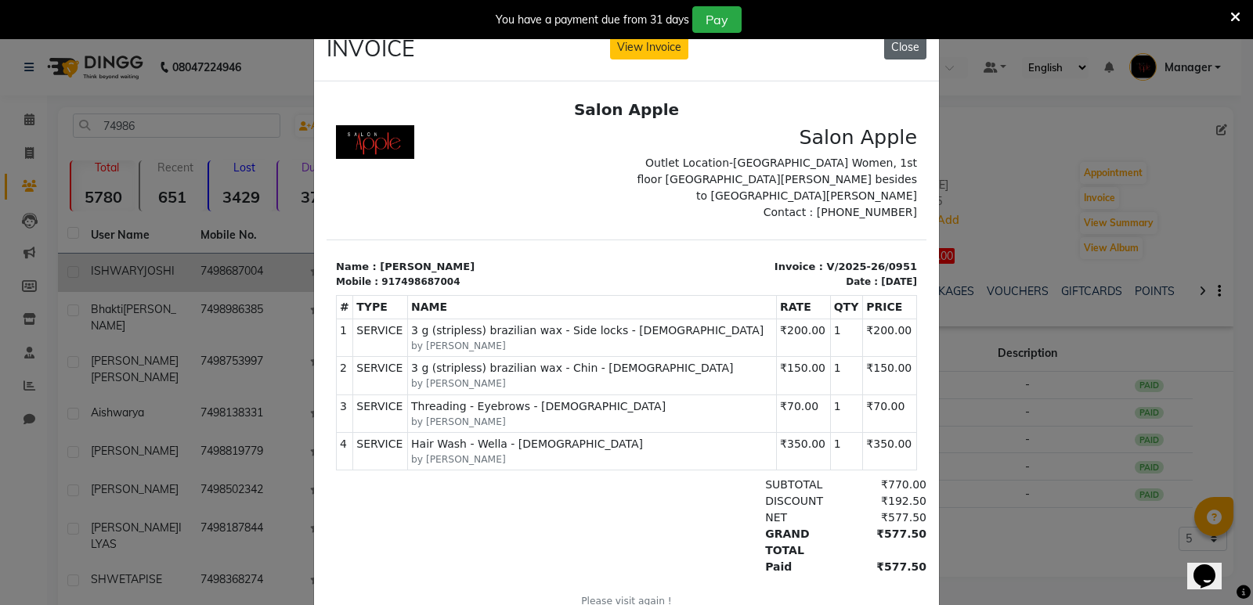
click at [901, 51] on button "Close" at bounding box center [905, 47] width 42 height 24
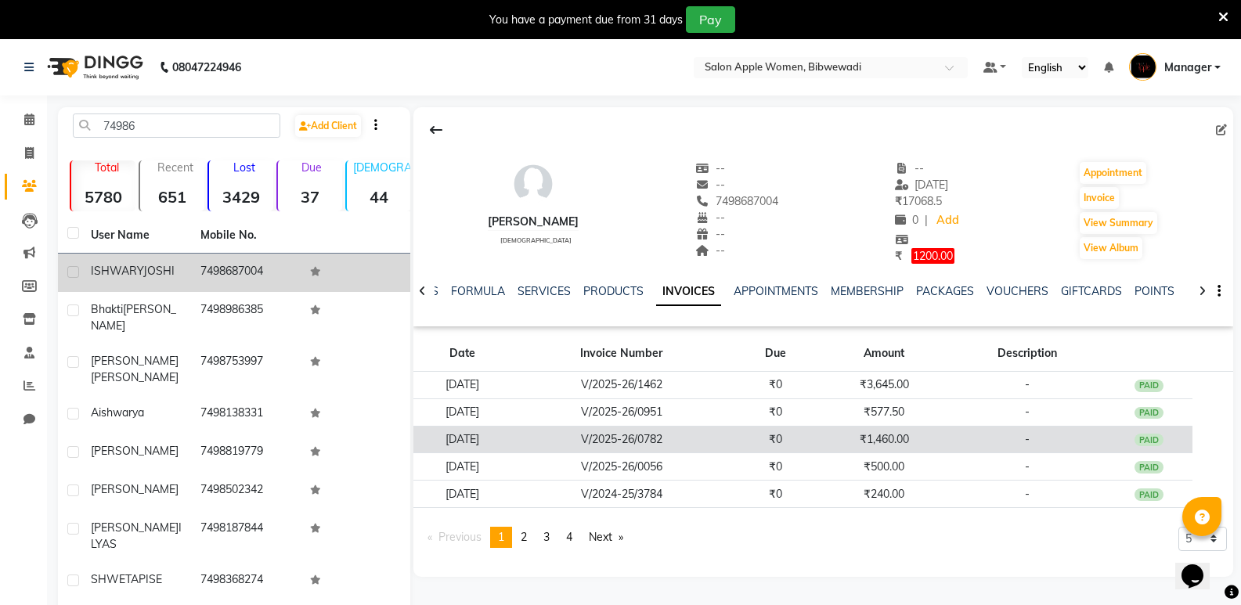
click at [983, 452] on td "-" at bounding box center [1027, 439] width 157 height 27
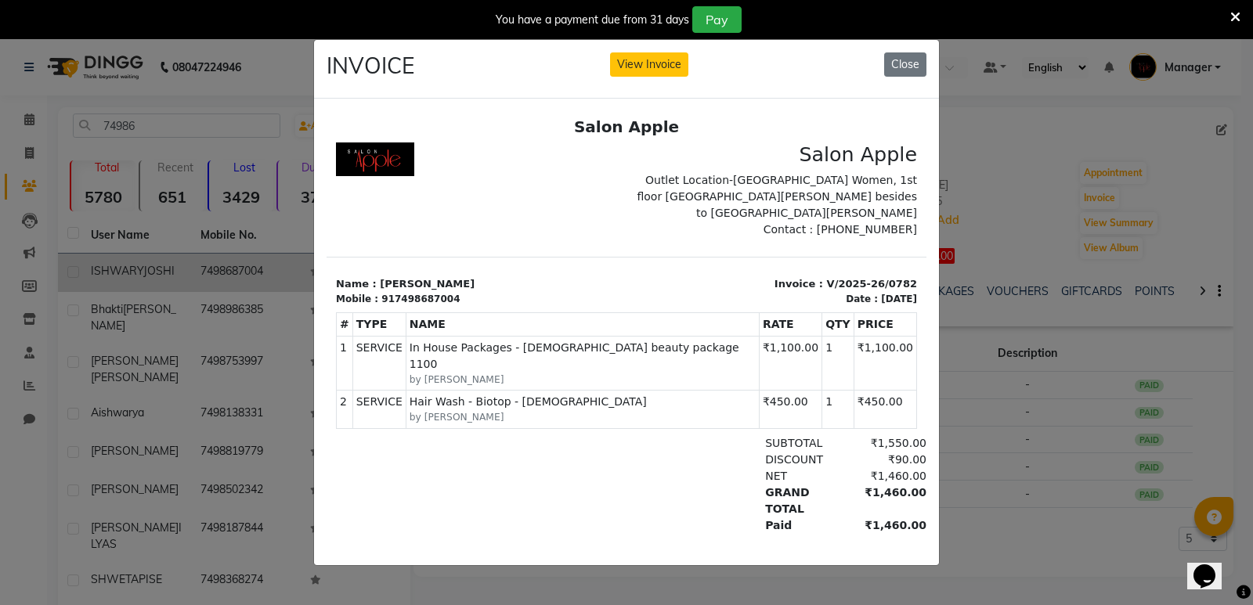
drag, startPoint x: 910, startPoint y: 63, endPoint x: 984, endPoint y: 254, distance: 205.7
click at [910, 63] on button "Close" at bounding box center [905, 64] width 42 height 24
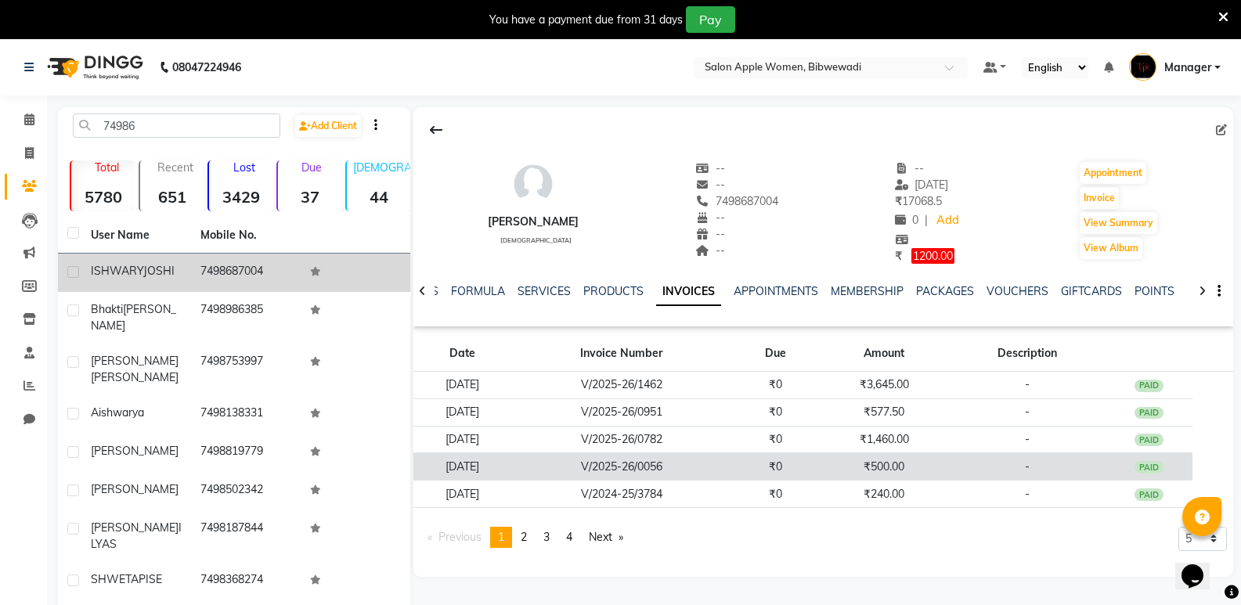
click at [975, 453] on td "-" at bounding box center [1027, 466] width 157 height 27
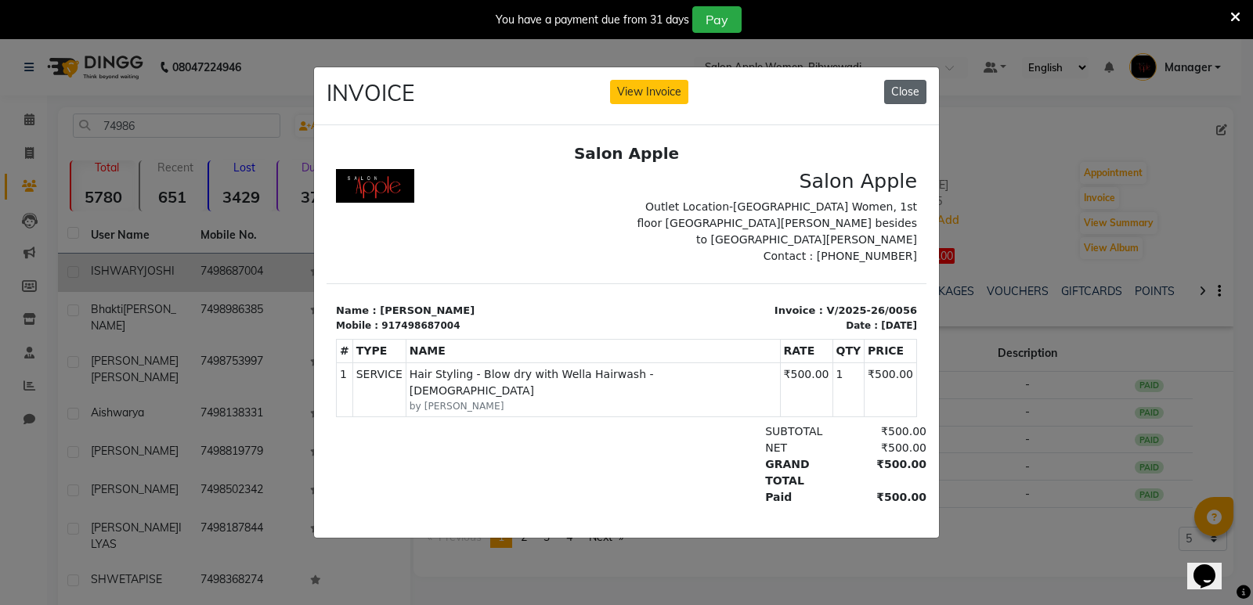
click at [904, 92] on button "Close" at bounding box center [905, 92] width 42 height 24
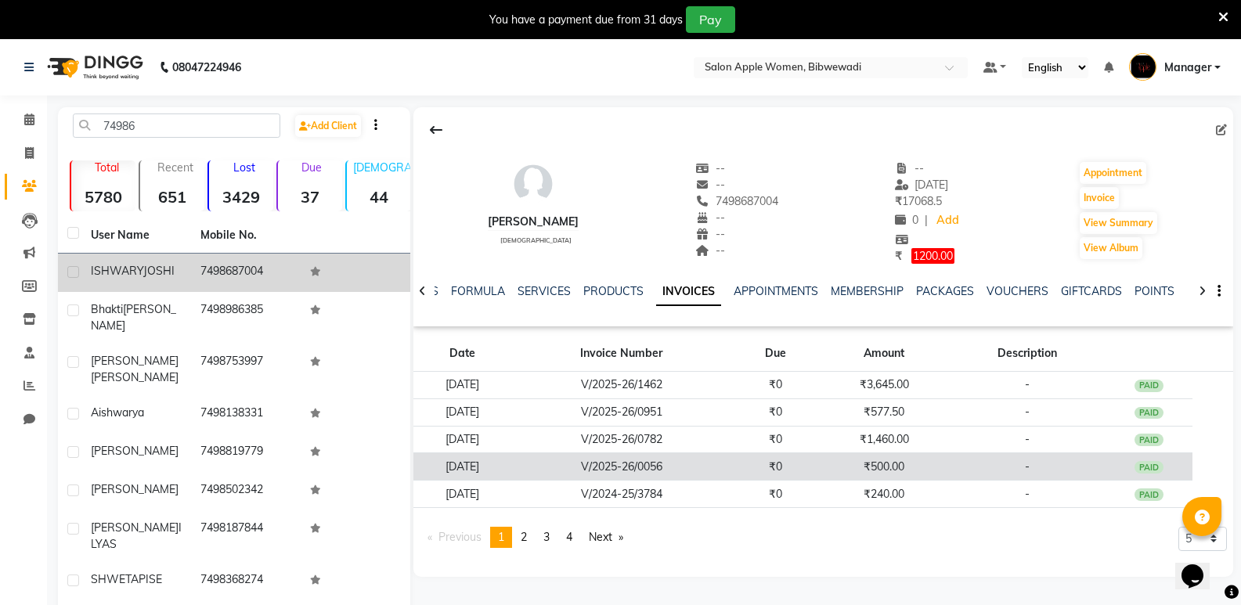
click at [574, 457] on td "V/2025-26/0056" at bounding box center [621, 466] width 221 height 27
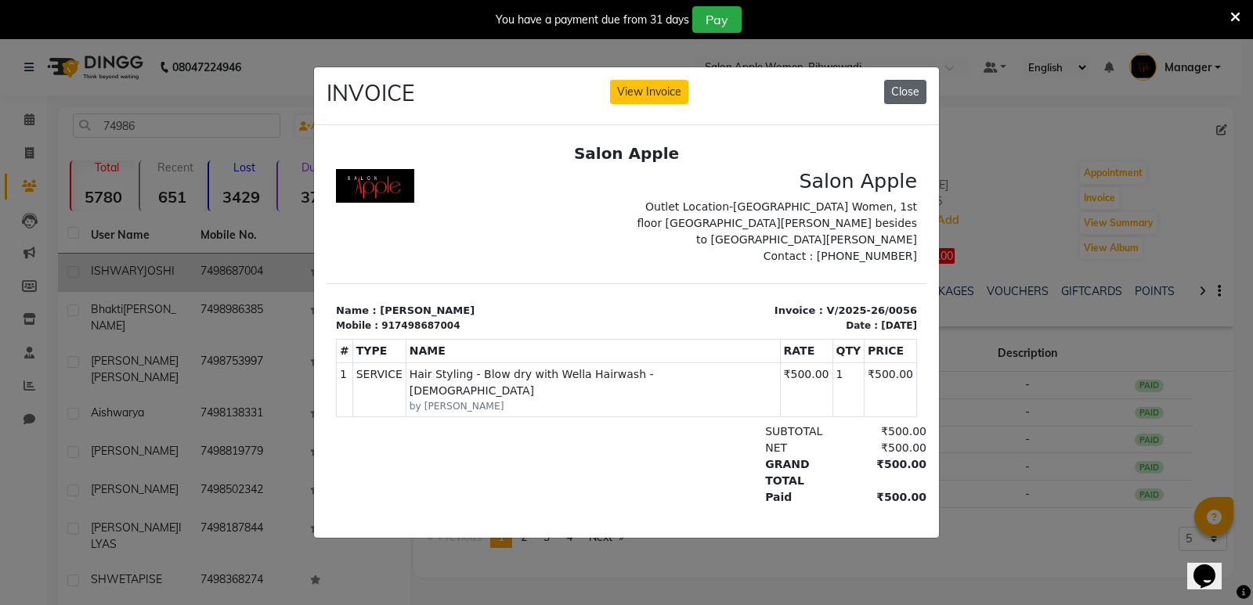
click at [894, 92] on button "Close" at bounding box center [905, 92] width 42 height 24
